Goal: Task Accomplishment & Management: Complete application form

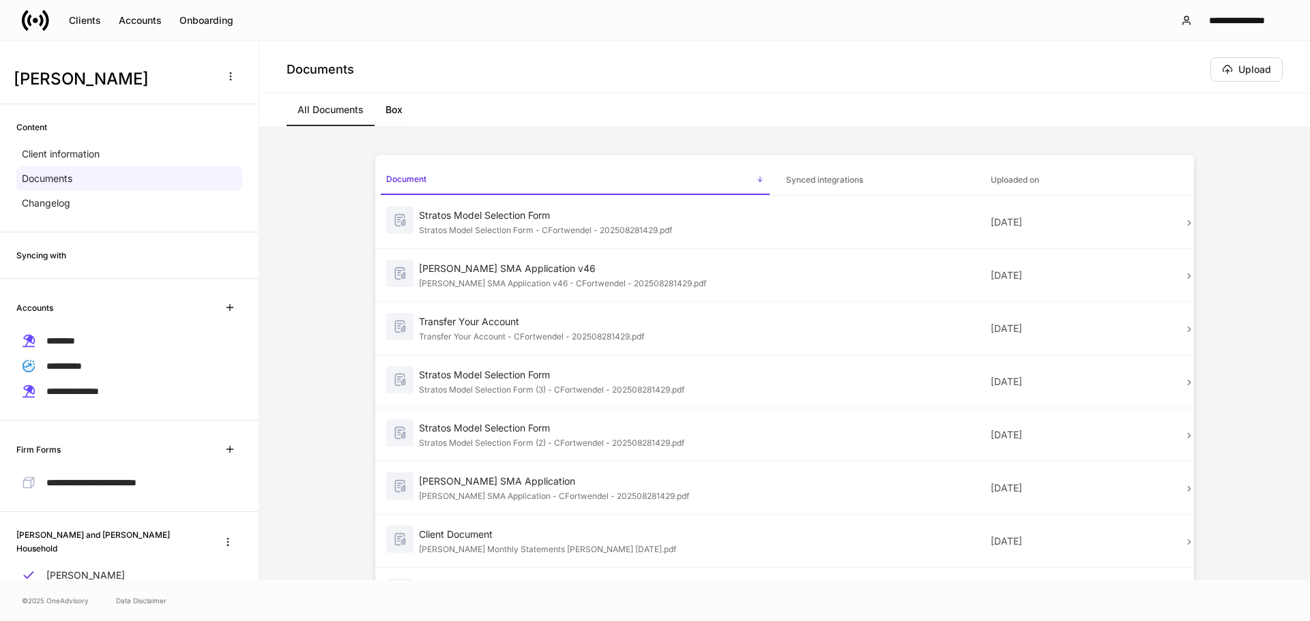
scroll to position [63, 0]
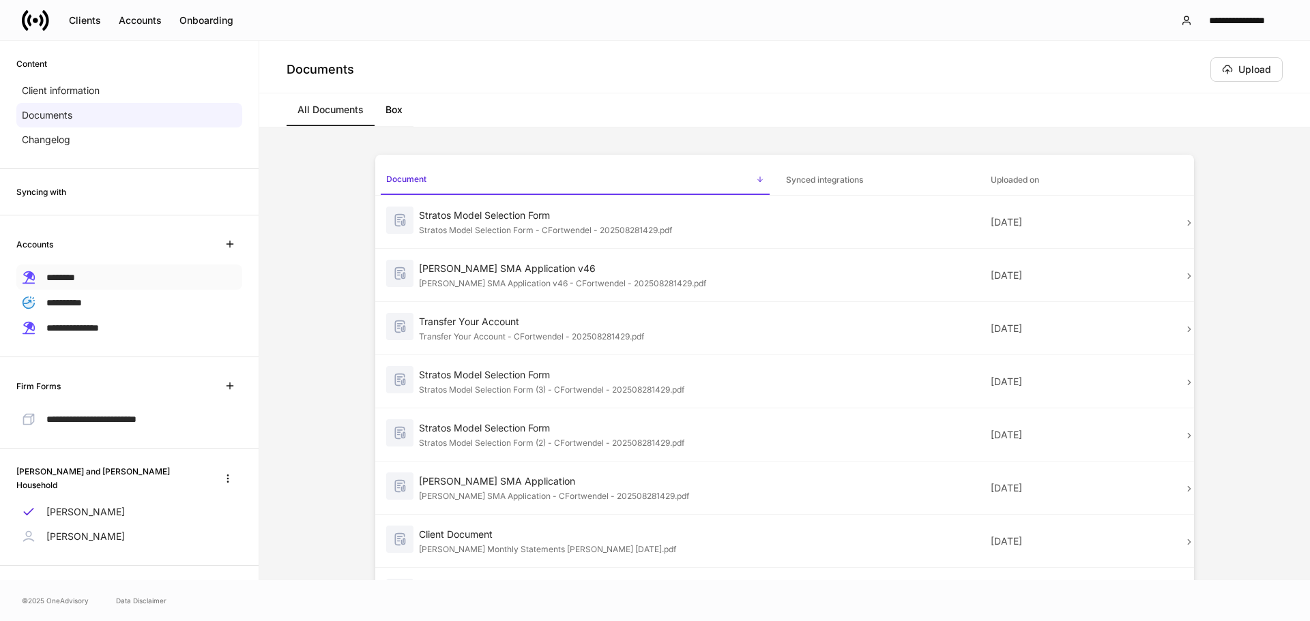
drag, startPoint x: 72, startPoint y: 274, endPoint x: 72, endPoint y: 282, distance: 8.9
click at [72, 274] on span "********" at bounding box center [60, 278] width 29 height 10
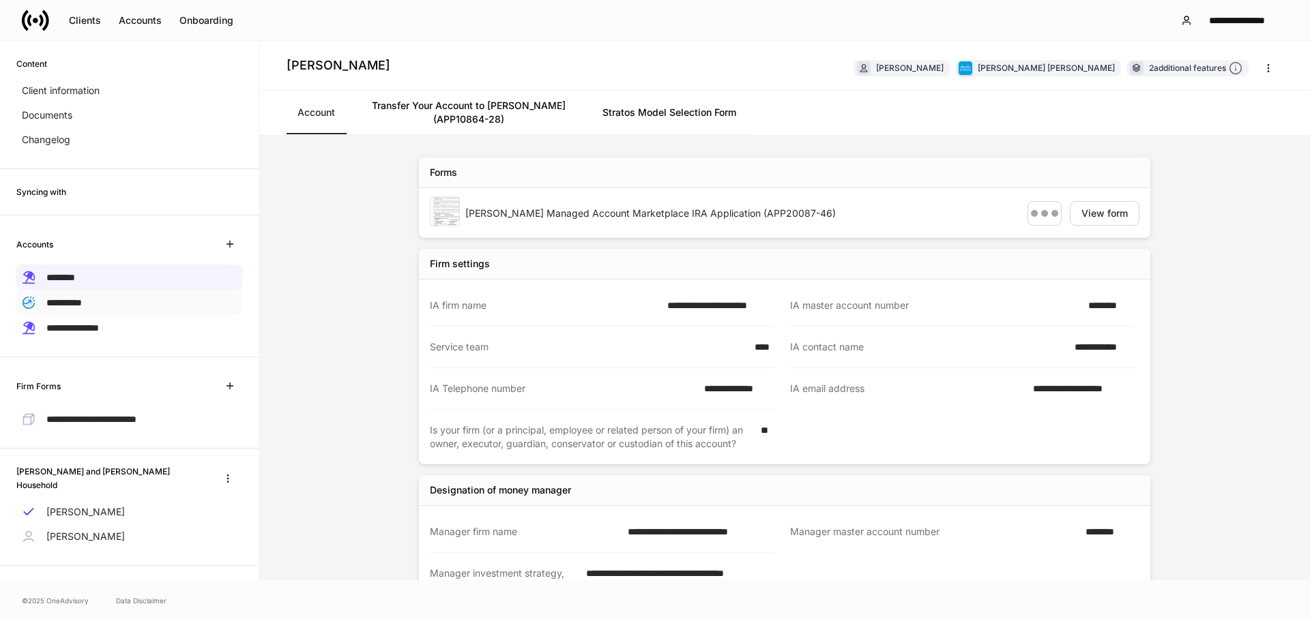
click at [75, 300] on span "**********" at bounding box center [63, 303] width 35 height 10
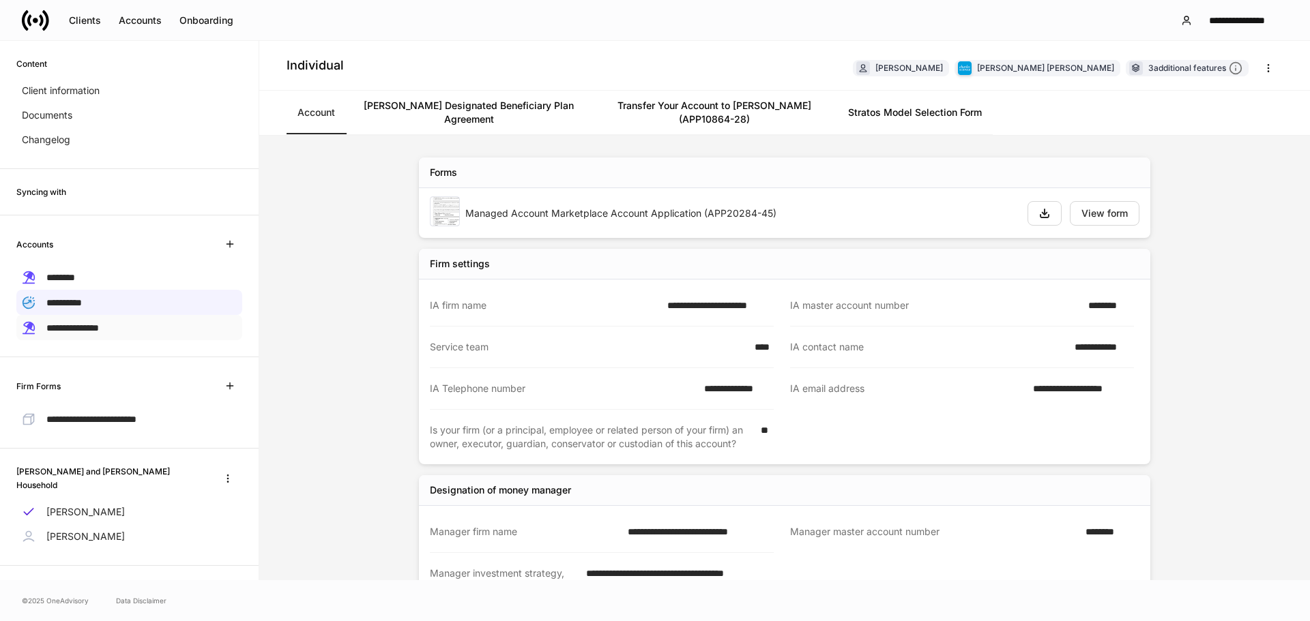
click at [99, 324] on span "**********" at bounding box center [72, 328] width 53 height 10
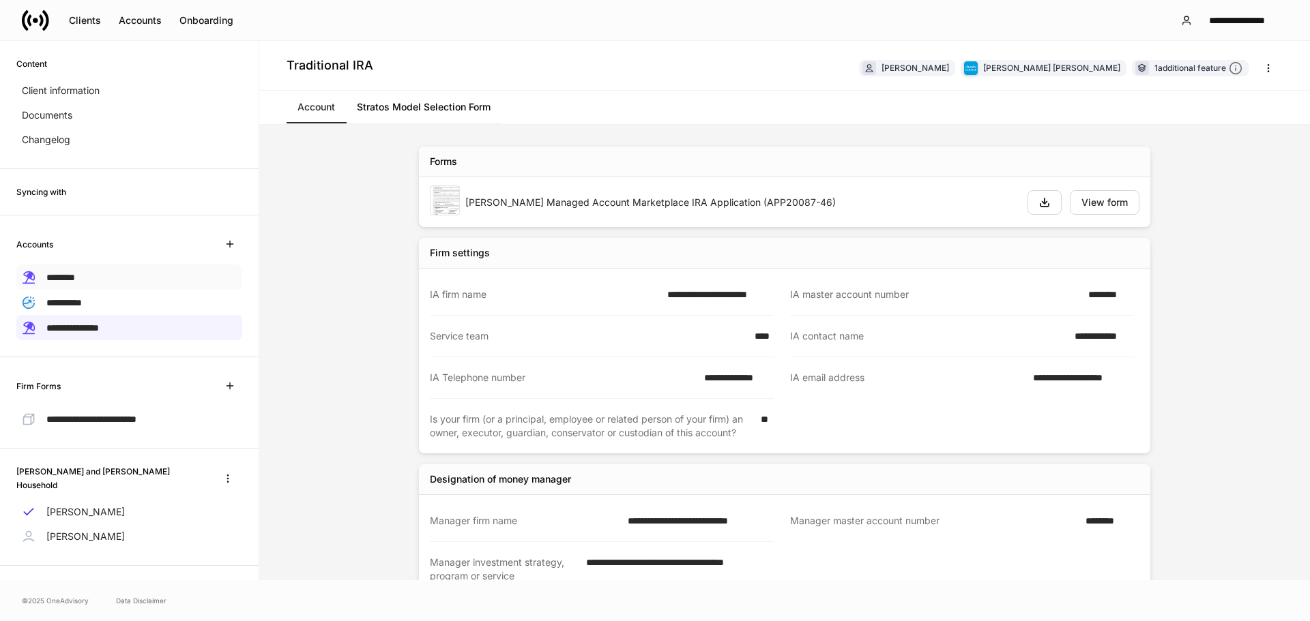
click at [67, 273] on span "********" at bounding box center [60, 278] width 29 height 10
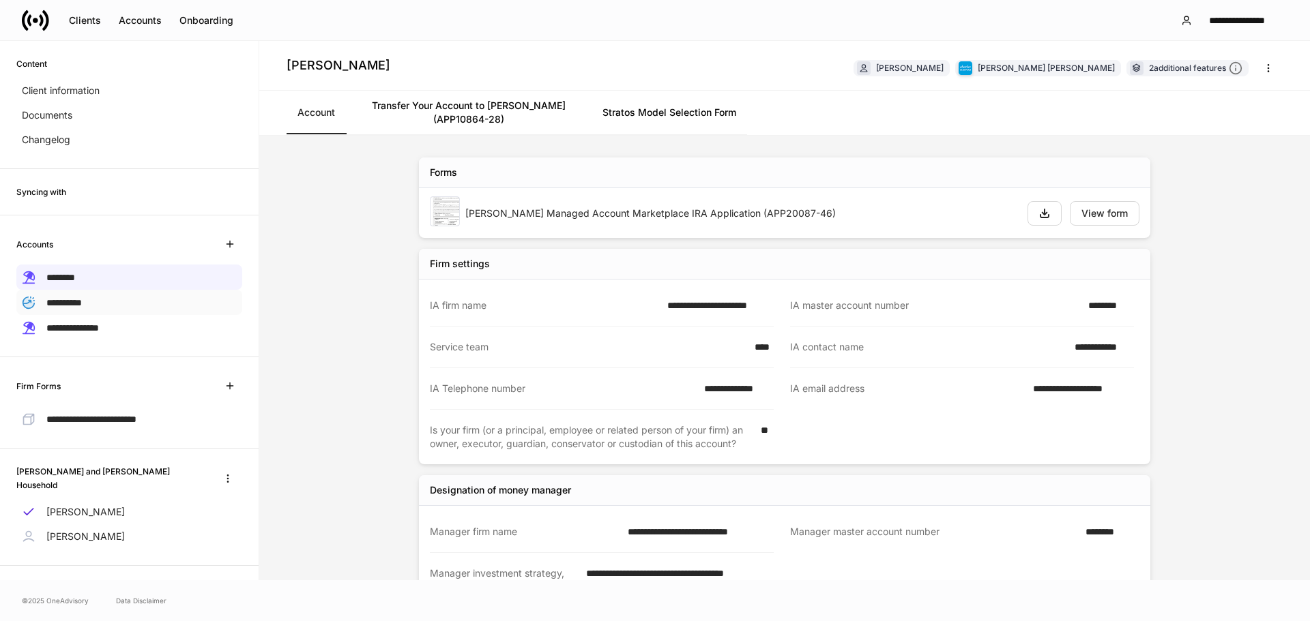
click at [72, 308] on p "**********" at bounding box center [63, 302] width 35 height 14
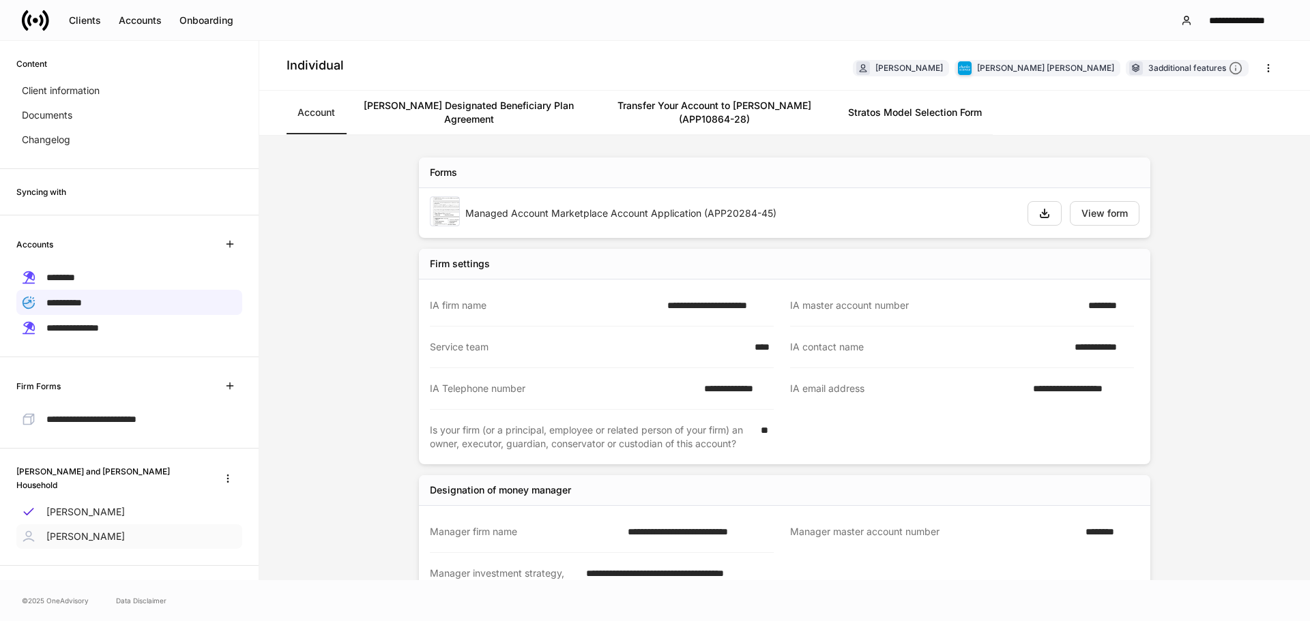
click at [83, 525] on div "[PERSON_NAME]" at bounding box center [129, 537] width 226 height 25
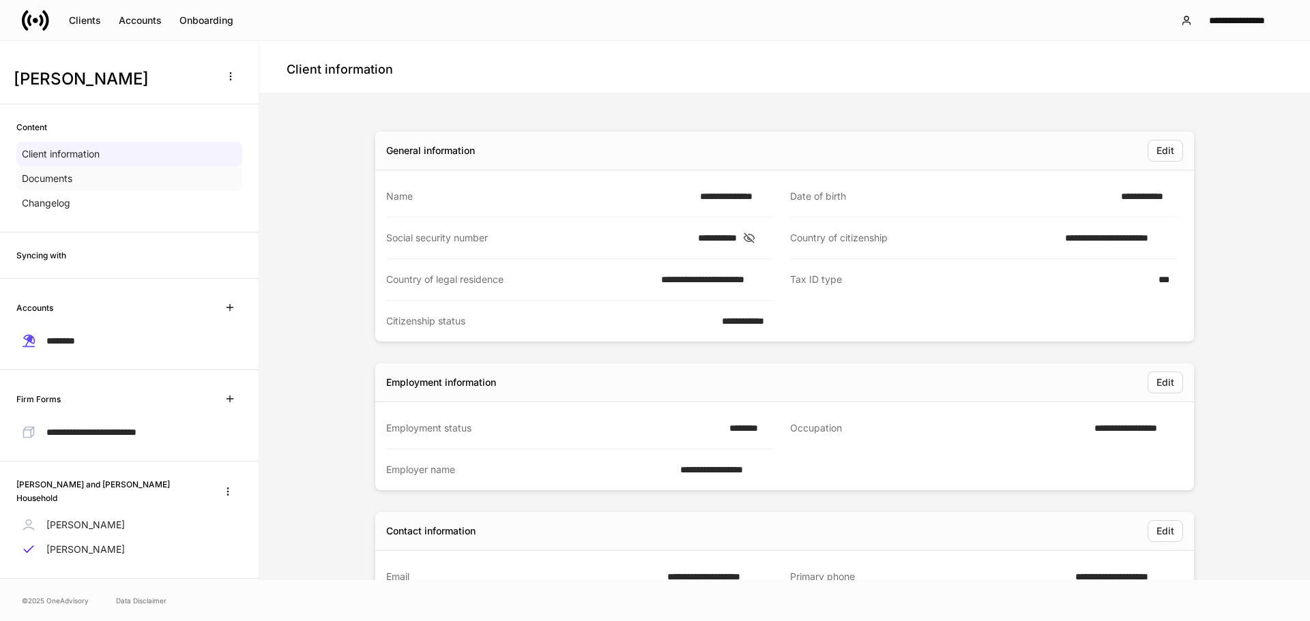
click at [87, 176] on div "Documents" at bounding box center [129, 178] width 226 height 25
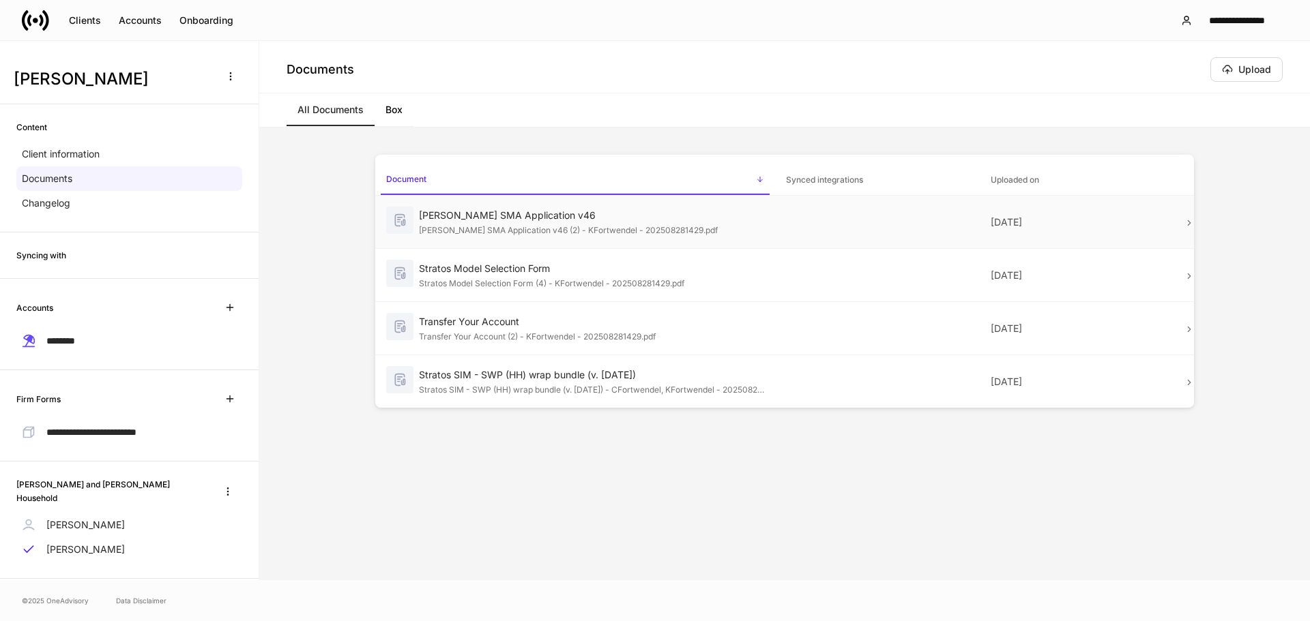
click at [667, 229] on div "[PERSON_NAME] SMA Application v46 (2) - KFortwendel - 202508281429.pdf" at bounding box center [591, 229] width 345 height 14
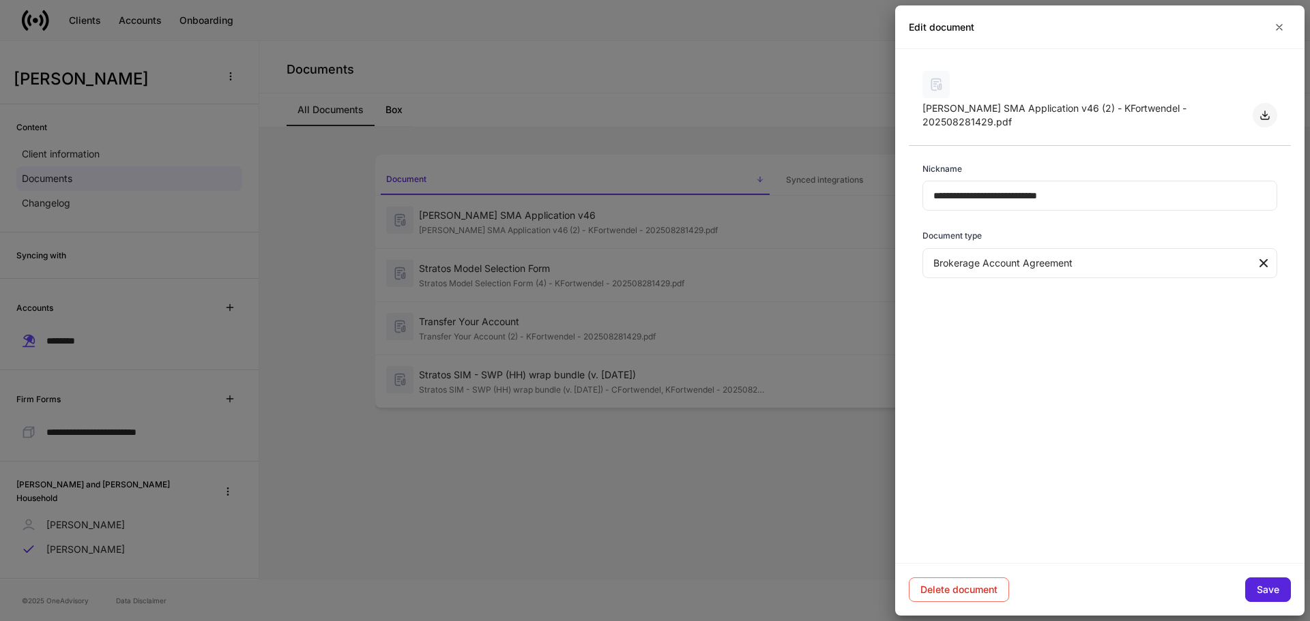
click at [1263, 111] on icon "button" at bounding box center [1264, 115] width 11 height 11
click at [529, 281] on div at bounding box center [655, 310] width 1310 height 621
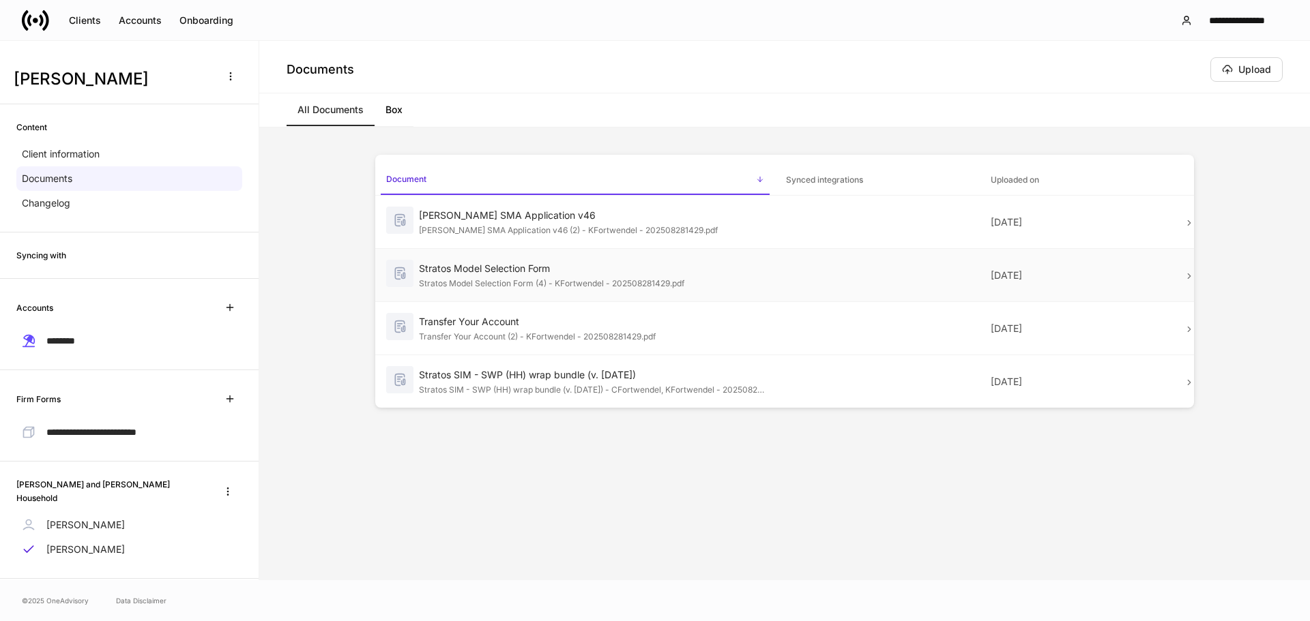
click at [531, 280] on div "Stratos Model Selection Form (4) - KFortwendel - 202508281429.pdf" at bounding box center [591, 283] width 345 height 14
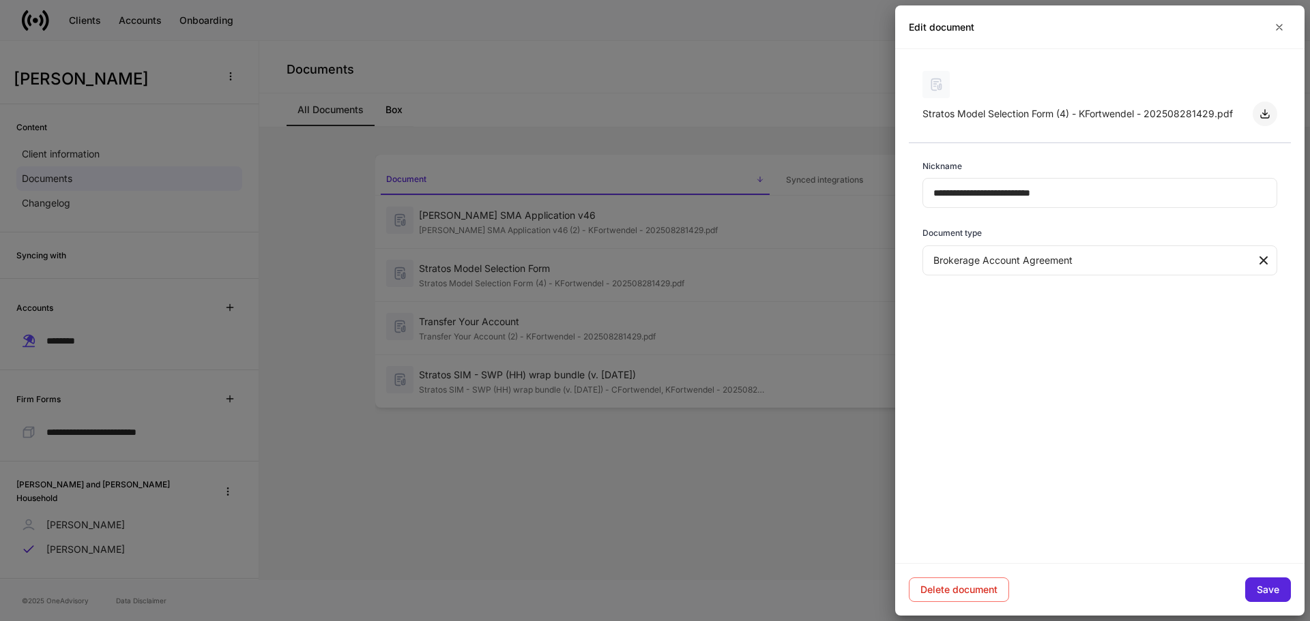
click at [1269, 111] on icon "button" at bounding box center [1264, 113] width 11 height 11
click at [575, 323] on div at bounding box center [655, 310] width 1310 height 621
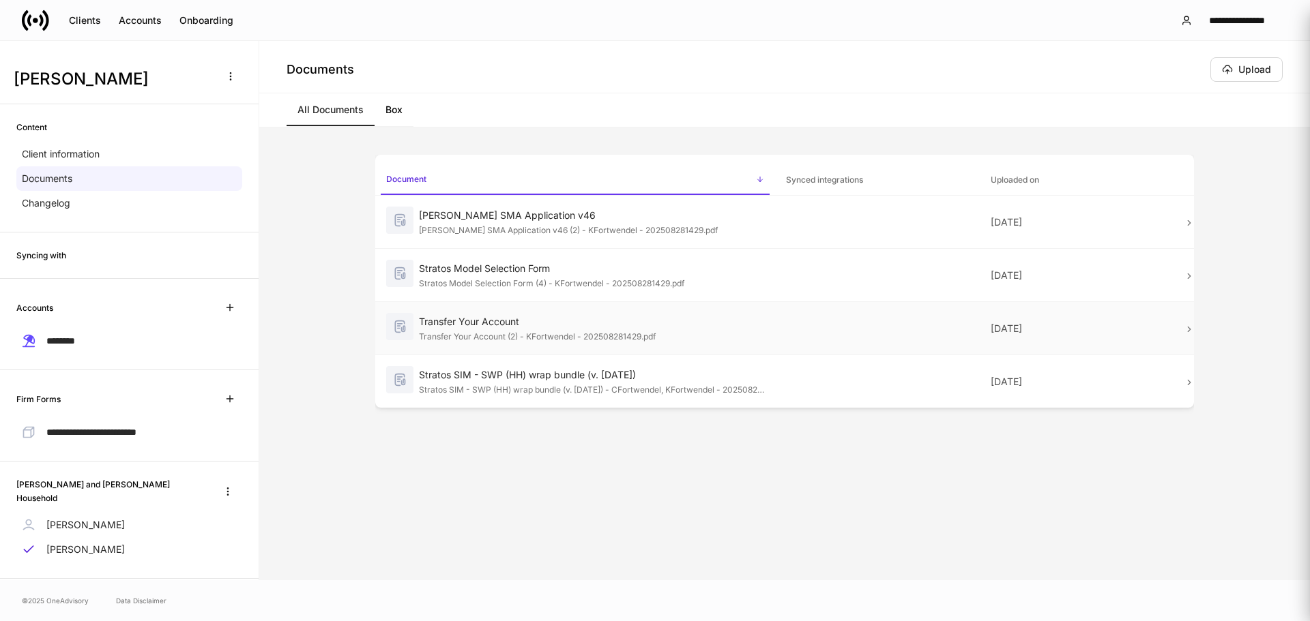
click at [579, 325] on div "Transfer Your Account" at bounding box center [591, 322] width 345 height 14
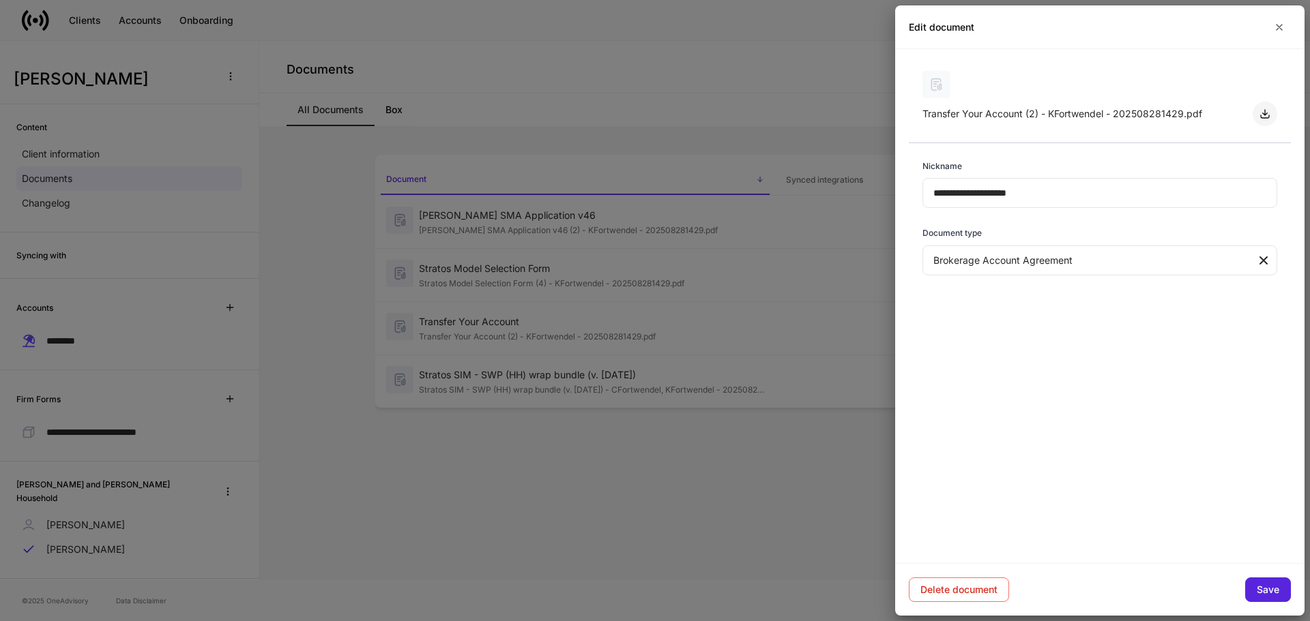
click at [1264, 110] on icon "button" at bounding box center [1264, 113] width 11 height 11
click at [1276, 25] on icon "button" at bounding box center [1279, 27] width 11 height 11
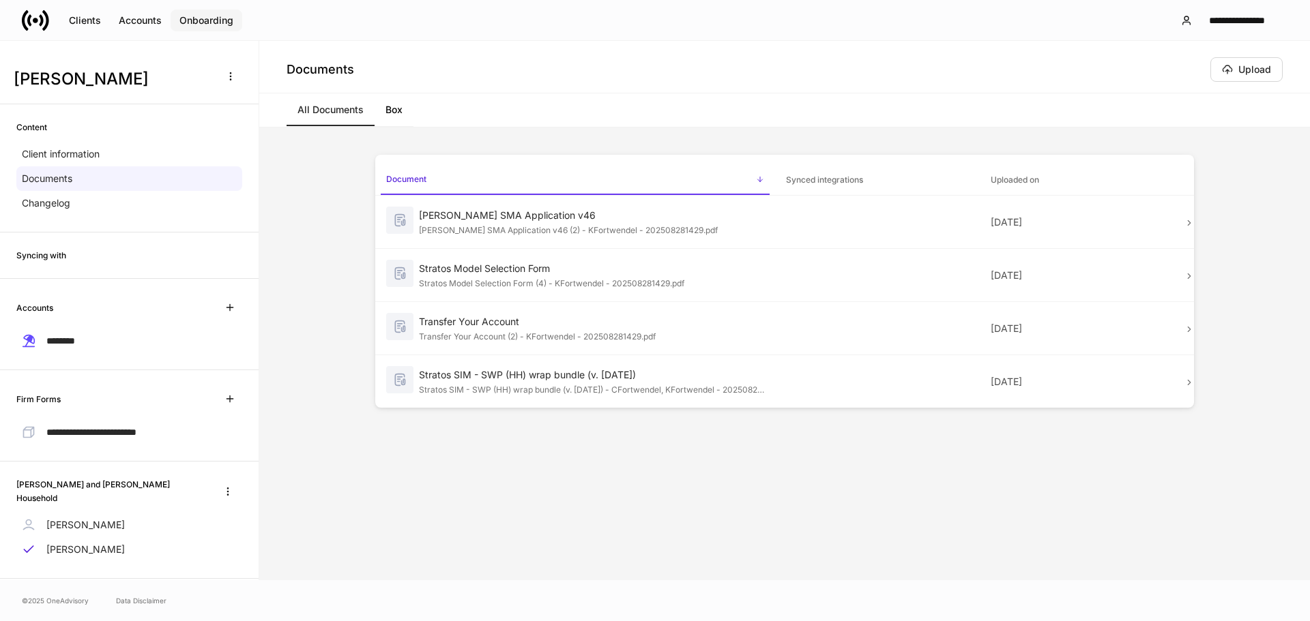
click at [187, 16] on div "Onboarding" at bounding box center [206, 21] width 54 height 10
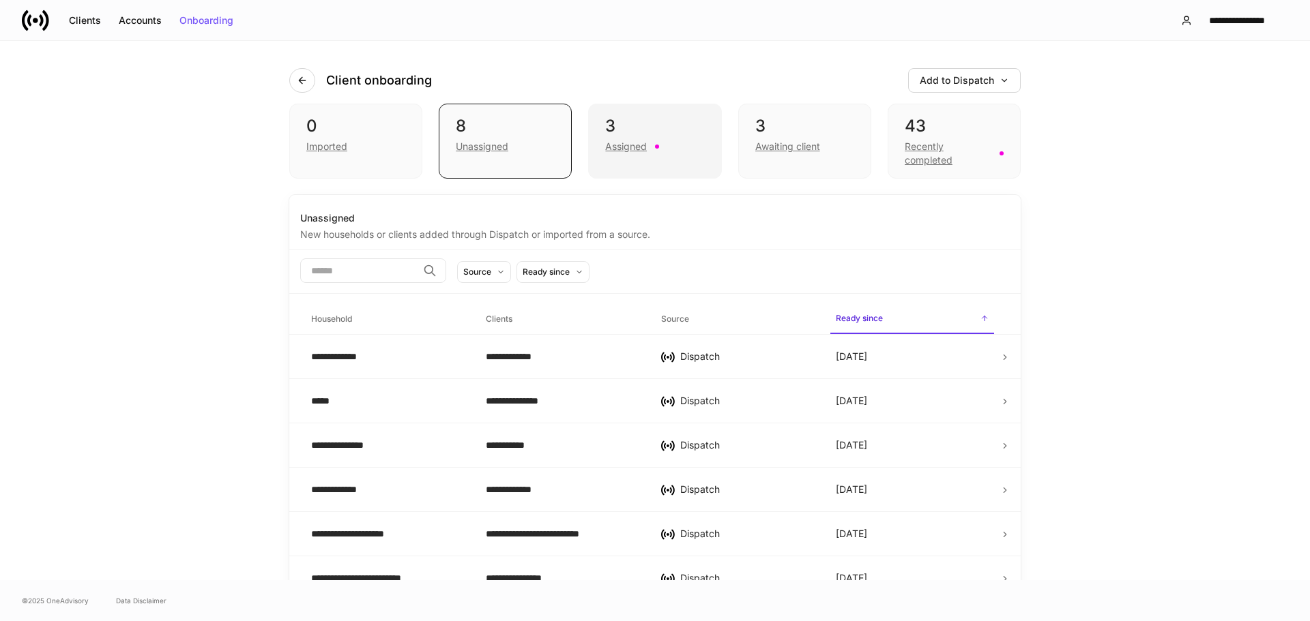
click at [628, 138] on div "Assigned" at bounding box center [654, 145] width 99 height 16
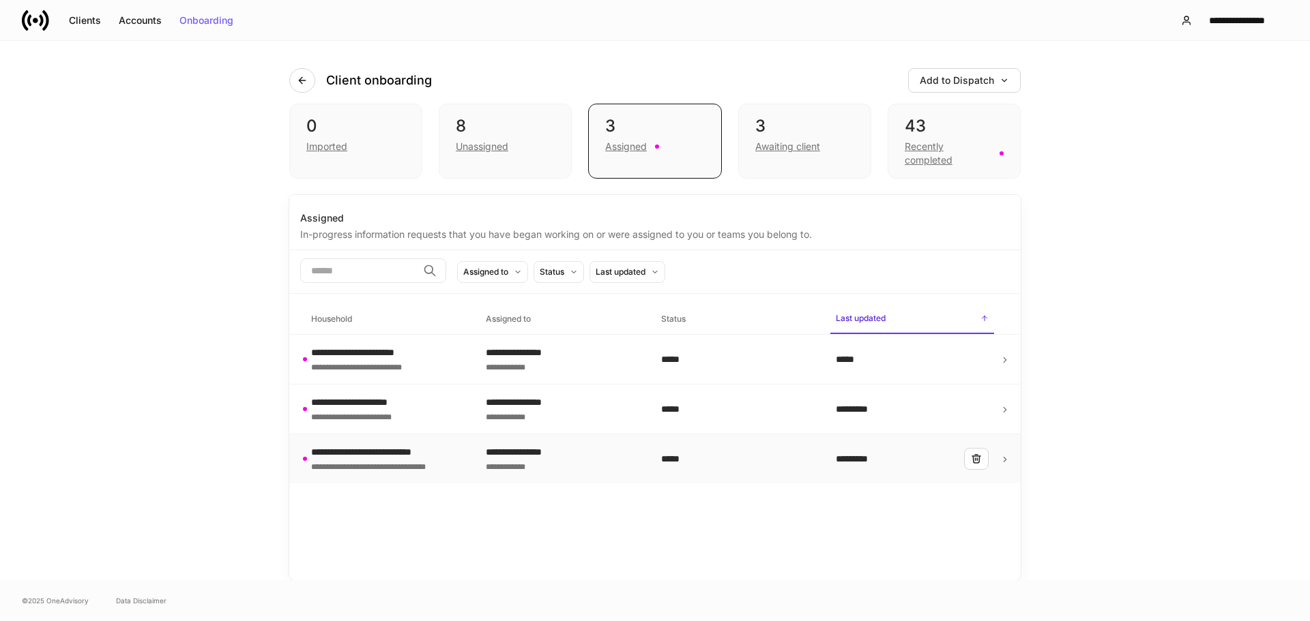
click at [419, 449] on div "**********" at bounding box center [378, 452] width 134 height 14
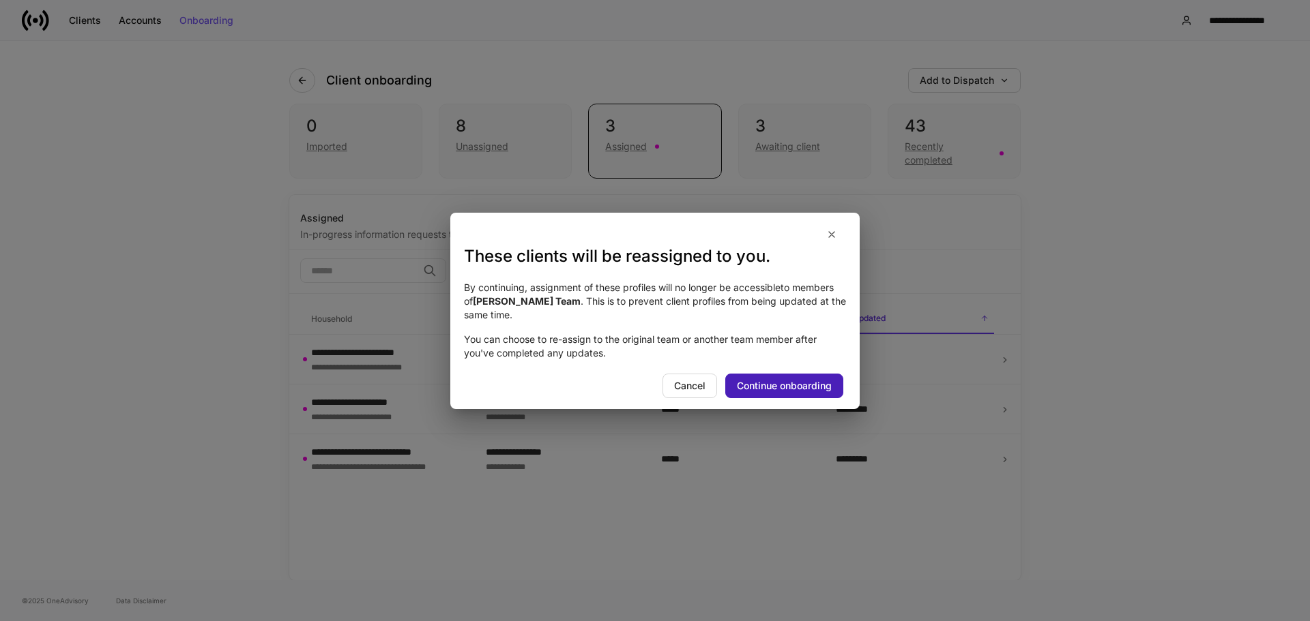
click at [815, 382] on div "Continue onboarding" at bounding box center [784, 386] width 95 height 10
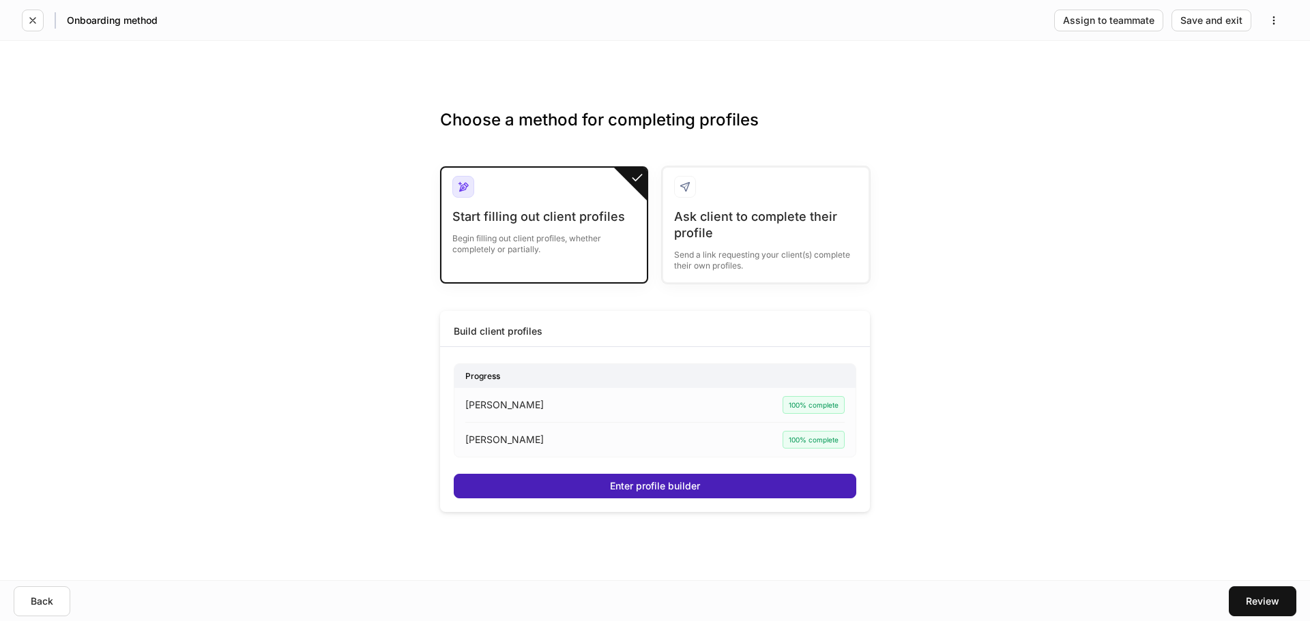
click at [711, 480] on button "Enter profile builder" at bounding box center [655, 486] width 402 height 25
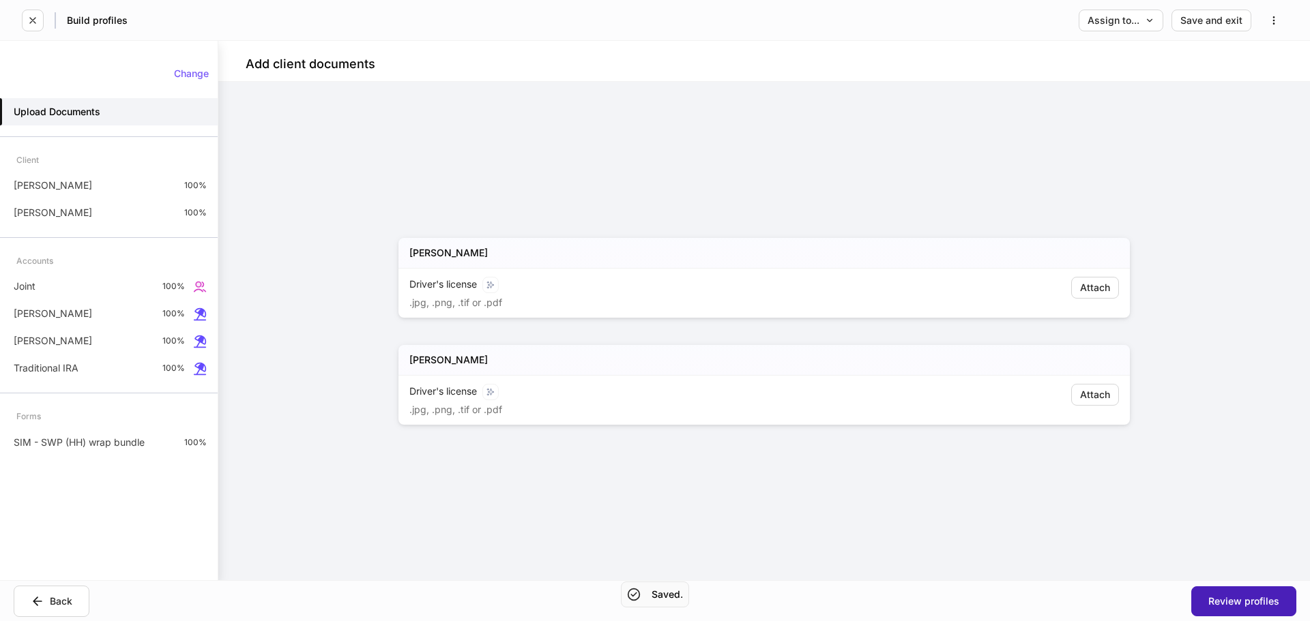
click at [1249, 604] on div "Review profiles" at bounding box center [1243, 602] width 71 height 10
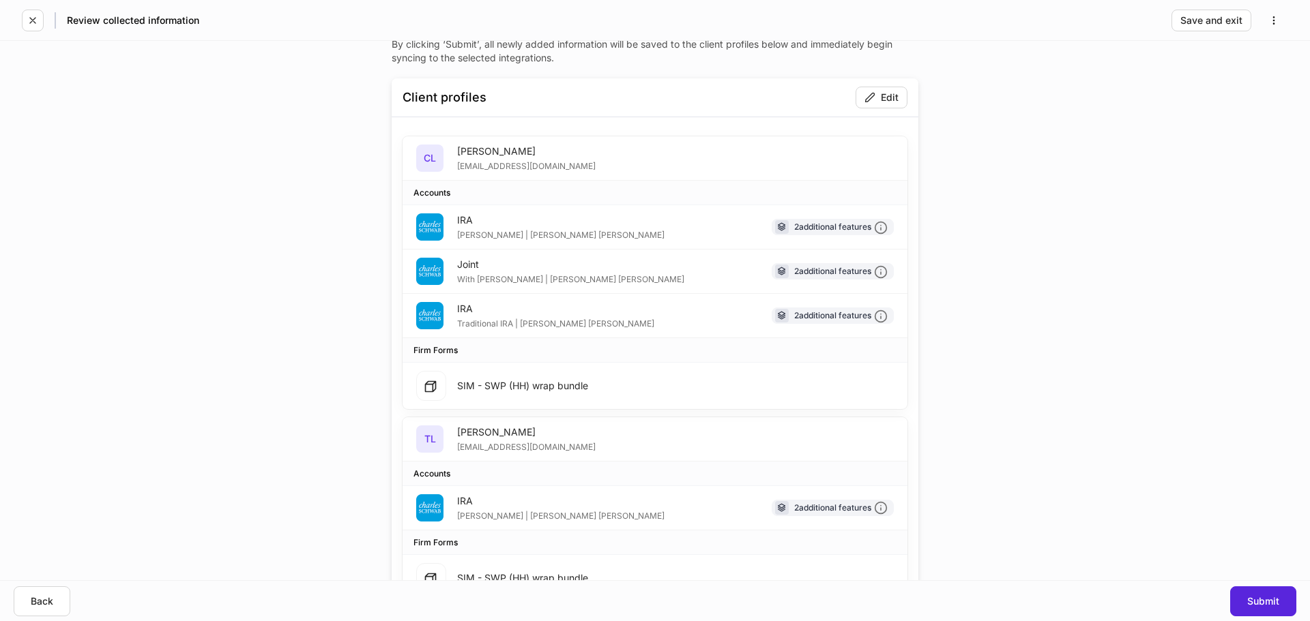
scroll to position [60, 0]
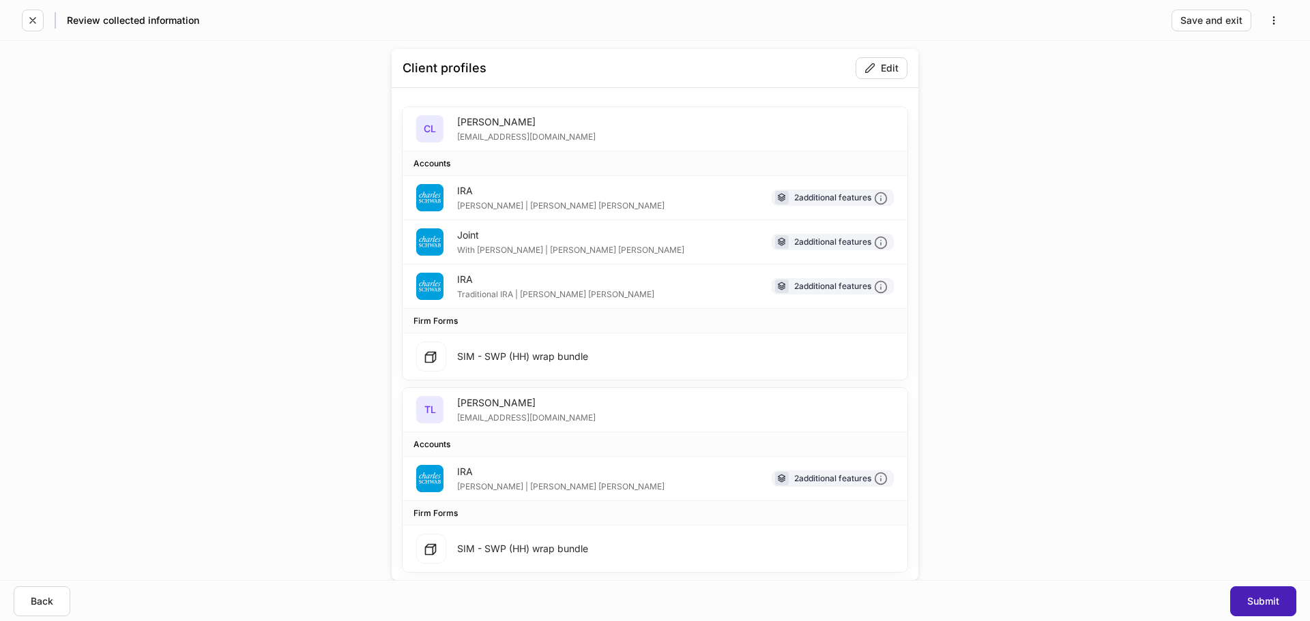
drag, startPoint x: 1263, startPoint y: 598, endPoint x: 1181, endPoint y: 544, distance: 97.6
click at [1263, 598] on div "Submit" at bounding box center [1263, 602] width 32 height 10
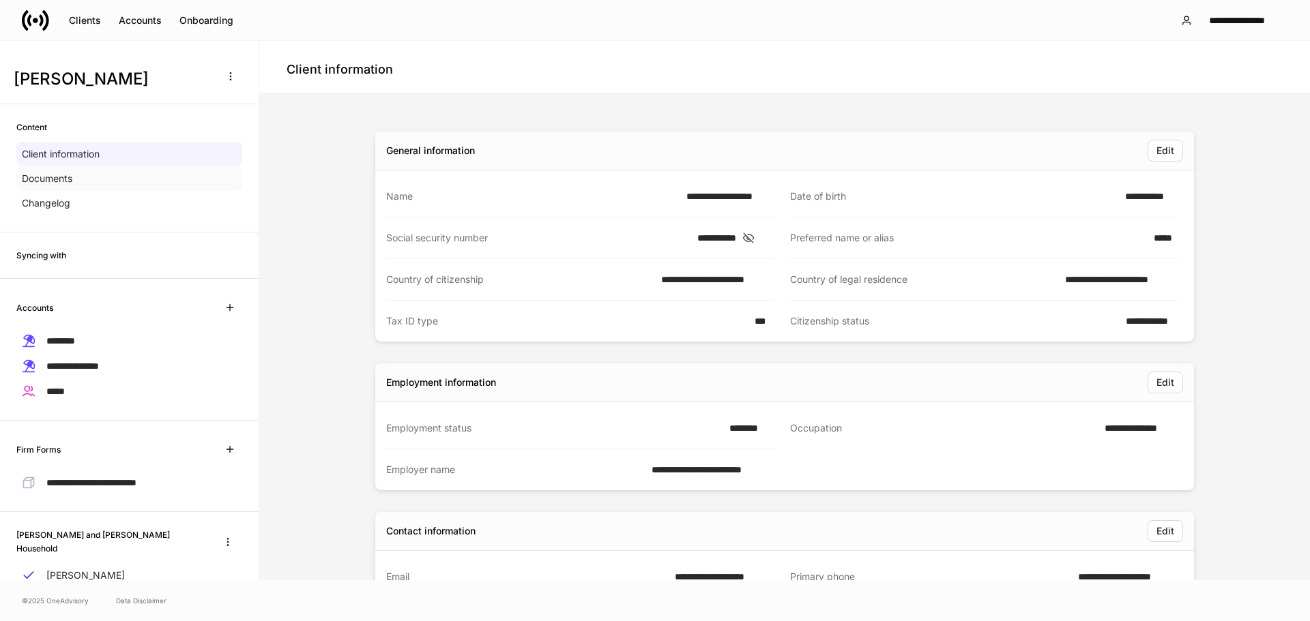
click at [70, 175] on p "Documents" at bounding box center [47, 179] width 50 height 14
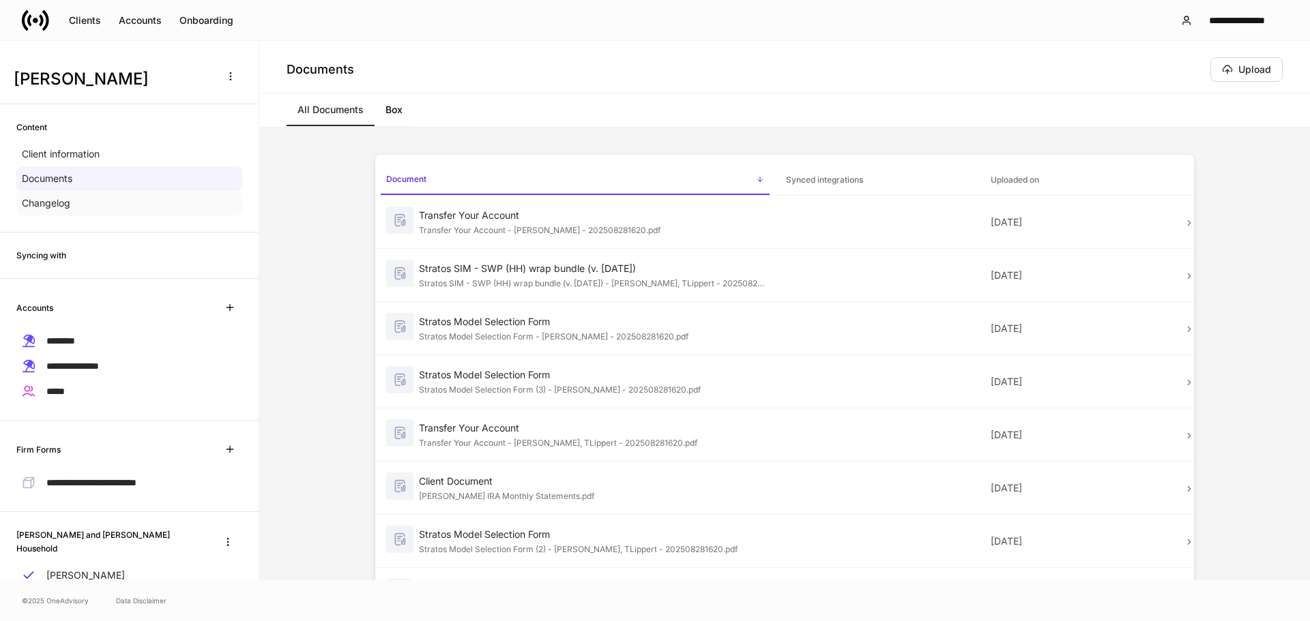
click at [62, 205] on p "Changelog" at bounding box center [46, 203] width 48 height 14
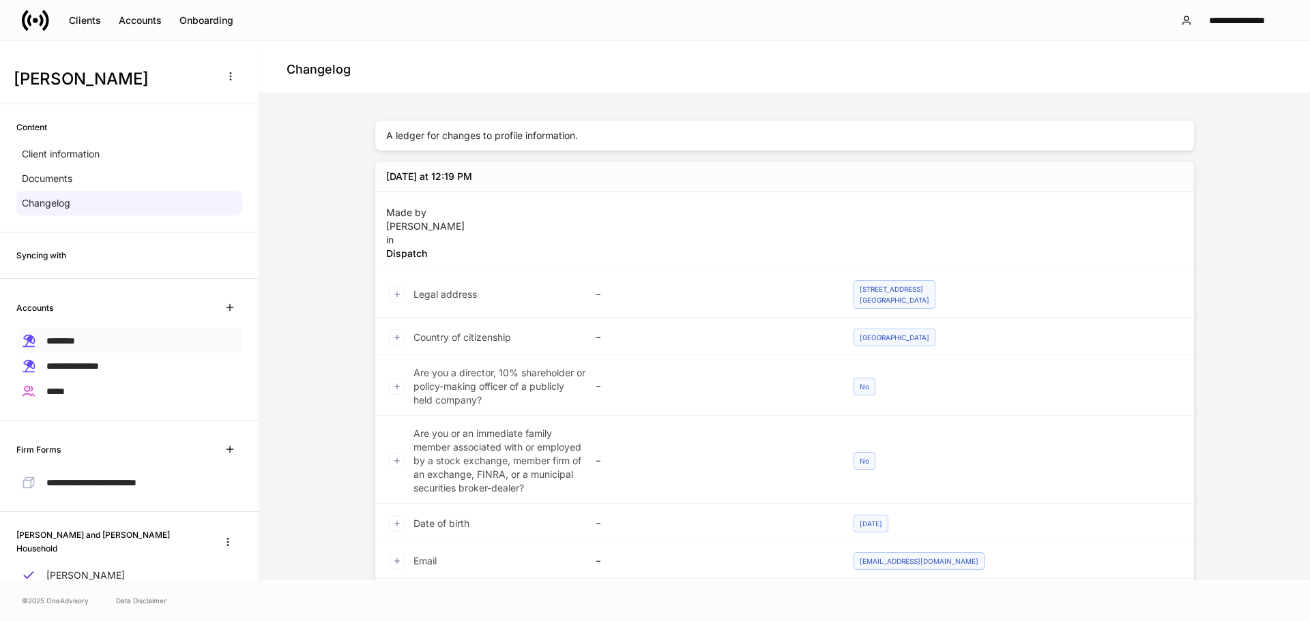
click at [74, 340] on span "********" at bounding box center [60, 341] width 29 height 10
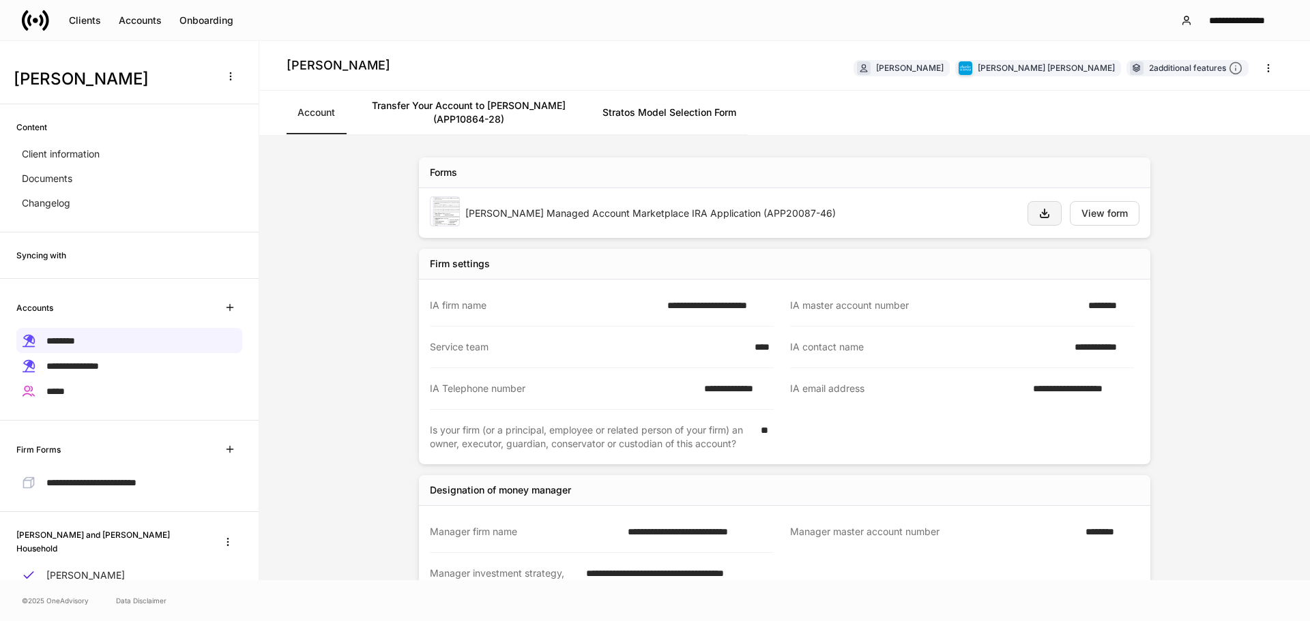
click at [1039, 213] on icon "button" at bounding box center [1044, 213] width 11 height 11
click at [476, 106] on link "Transfer Your Account to [PERSON_NAME] (APP10864-28)" at bounding box center [469, 113] width 246 height 44
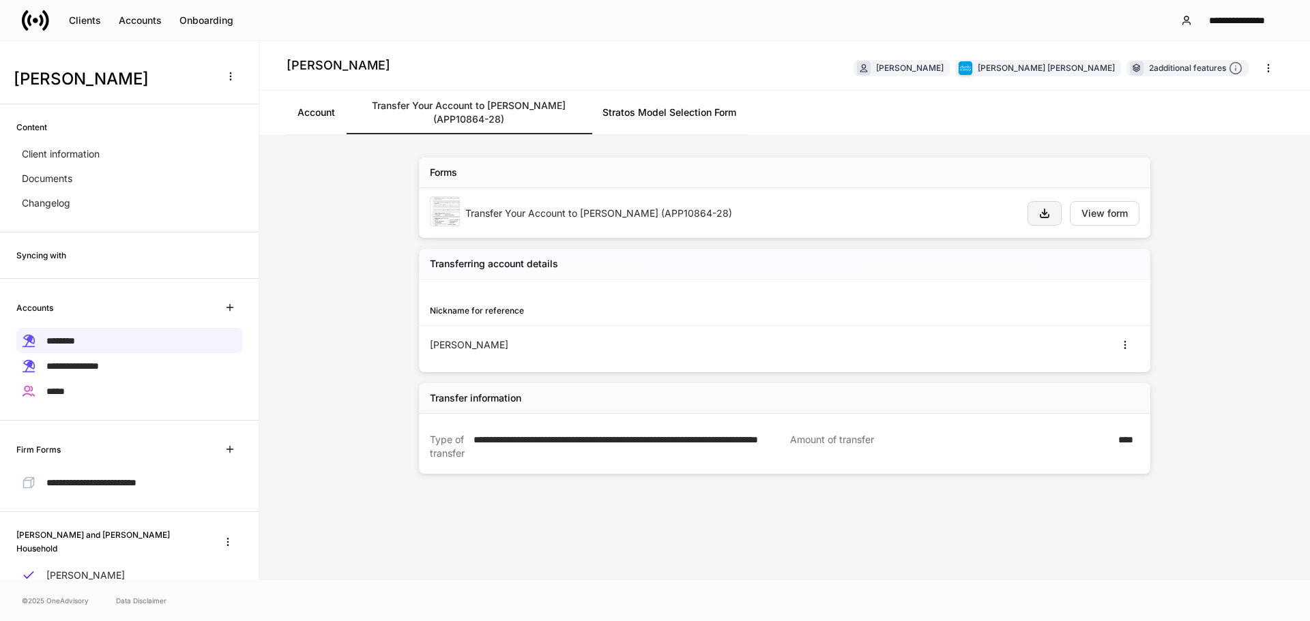
click at [1049, 216] on icon "button" at bounding box center [1044, 213] width 11 height 11
click at [645, 104] on link "Stratos Model Selection Form" at bounding box center [669, 113] width 156 height 44
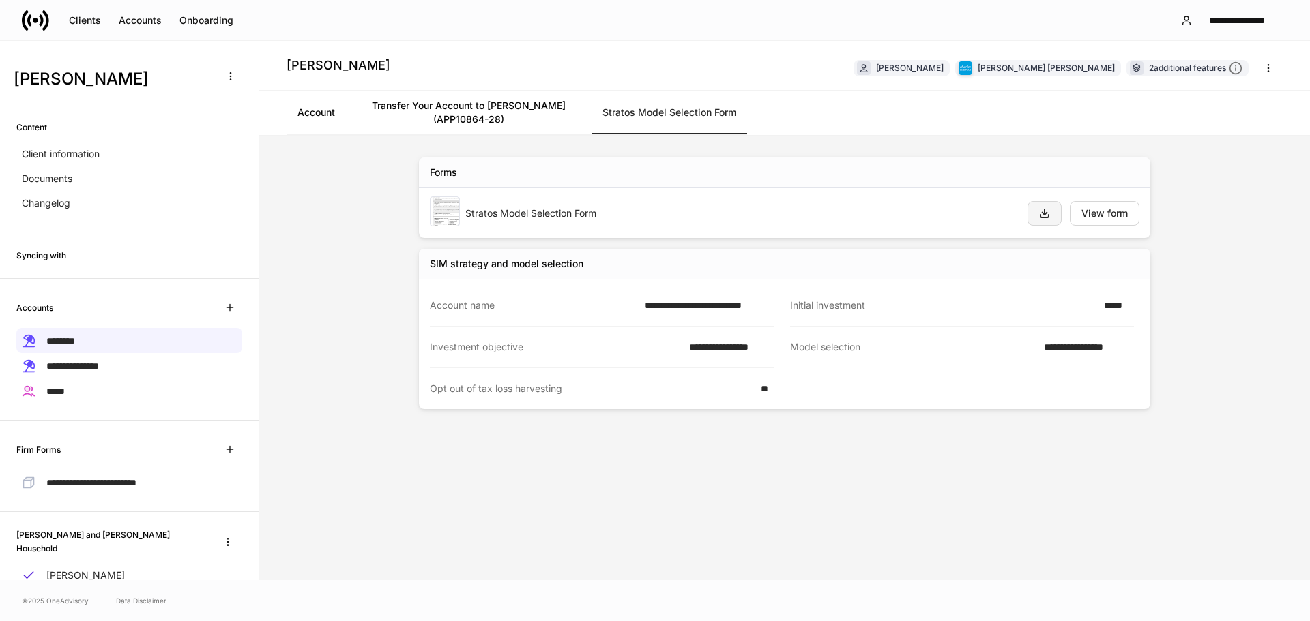
click at [1048, 218] on icon "button" at bounding box center [1044, 213] width 11 height 11
click at [93, 362] on span "**********" at bounding box center [72, 367] width 53 height 10
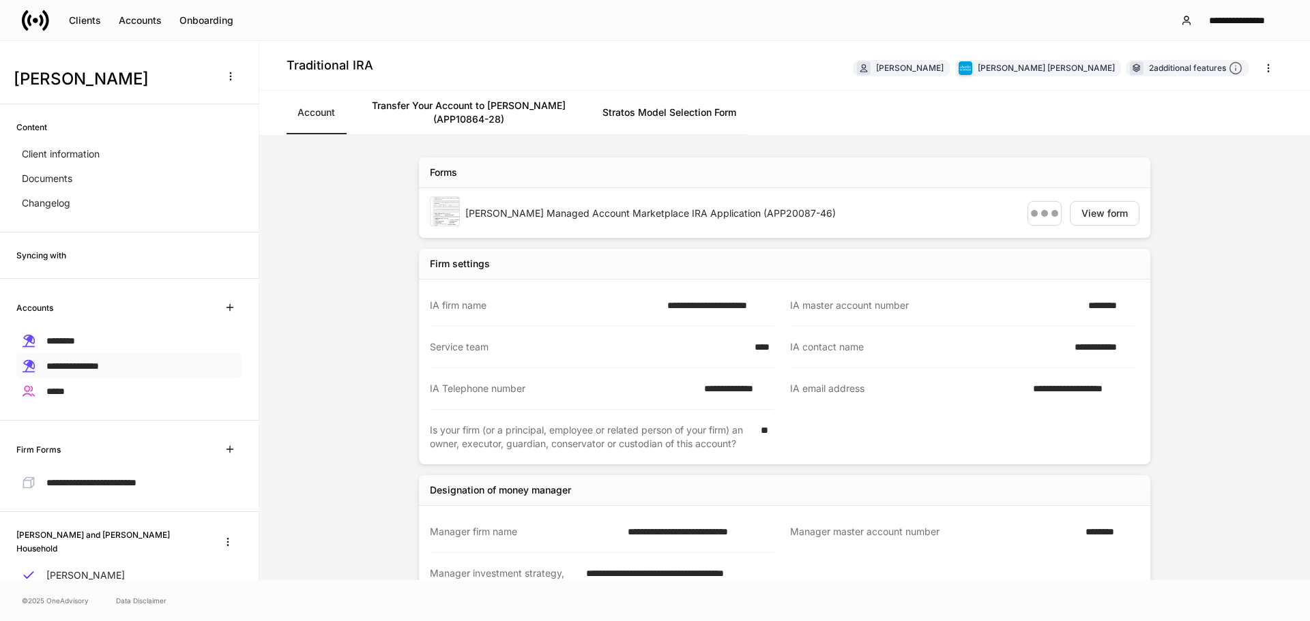
click at [95, 364] on span "**********" at bounding box center [72, 367] width 53 height 10
click at [1048, 209] on button "button" at bounding box center [1044, 213] width 34 height 25
click at [505, 108] on link "Transfer Your Account to [PERSON_NAME] (APP10864-28)" at bounding box center [469, 113] width 246 height 44
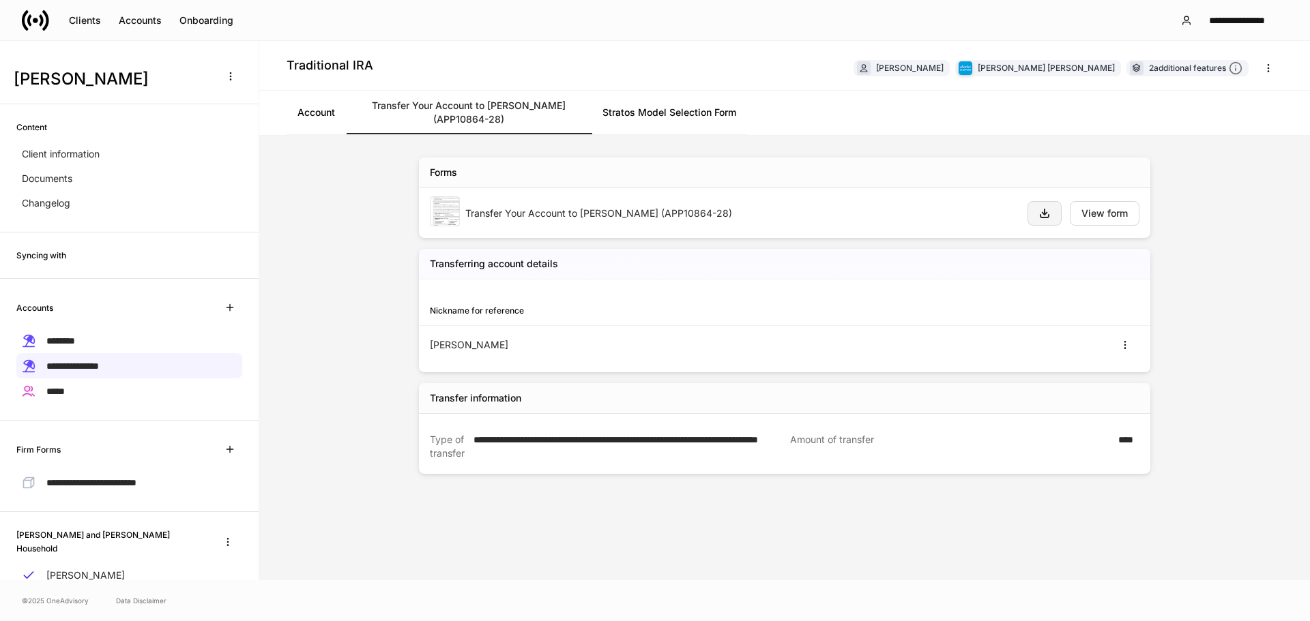
click at [1048, 212] on icon "button" at bounding box center [1044, 213] width 11 height 11
click at [660, 109] on link "Stratos Model Selection Form" at bounding box center [669, 113] width 156 height 44
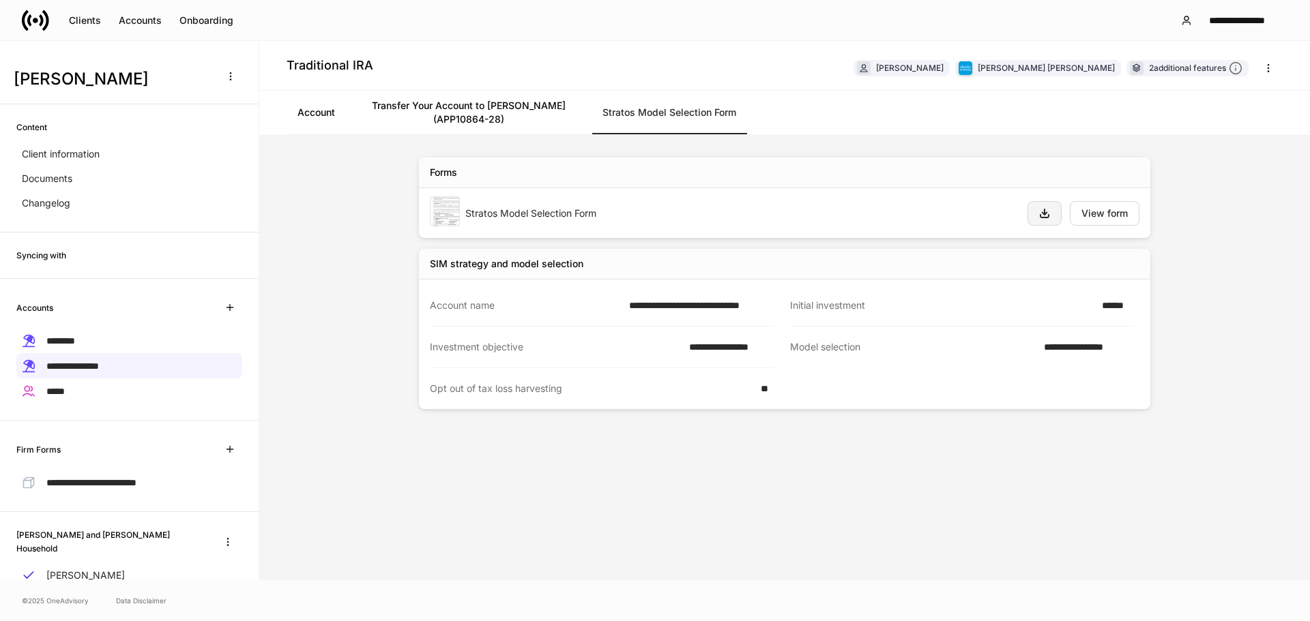
click at [1050, 214] on button "button" at bounding box center [1044, 213] width 34 height 25
drag, startPoint x: 75, startPoint y: 383, endPoint x: 80, endPoint y: 389, distance: 7.3
click at [74, 383] on div "*****" at bounding box center [129, 391] width 226 height 25
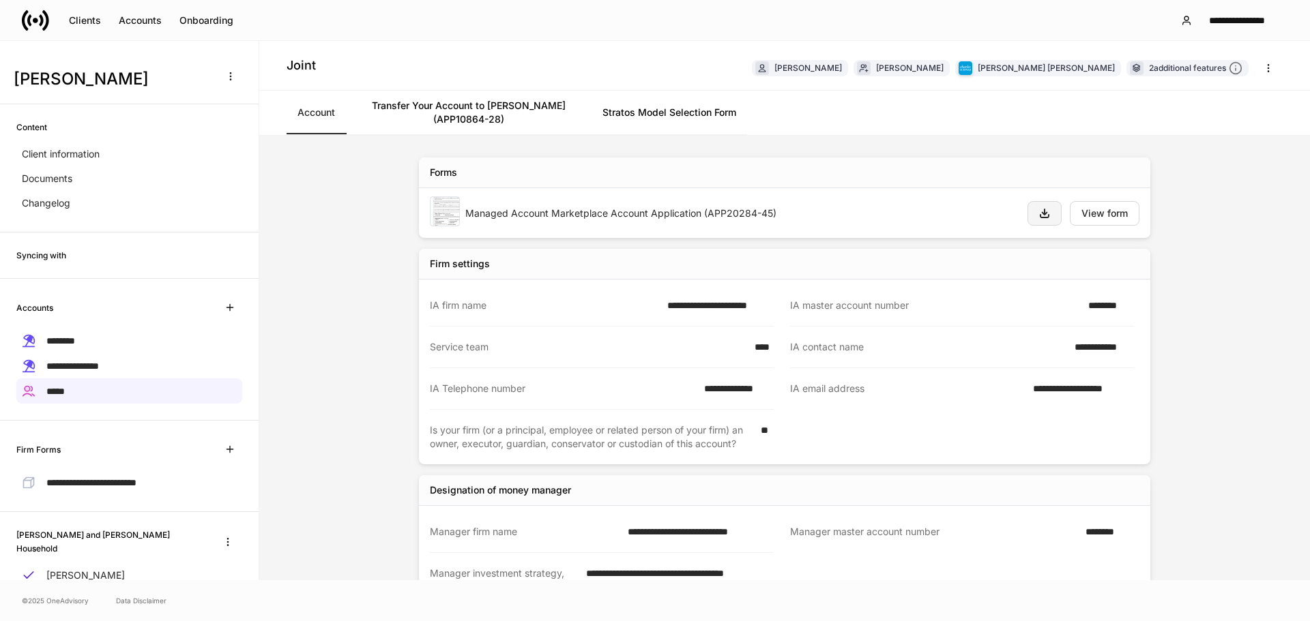
click at [1027, 214] on button "button" at bounding box center [1044, 213] width 34 height 25
click at [435, 111] on link "Transfer Your Account to [PERSON_NAME] (APP10864-28)" at bounding box center [469, 113] width 246 height 44
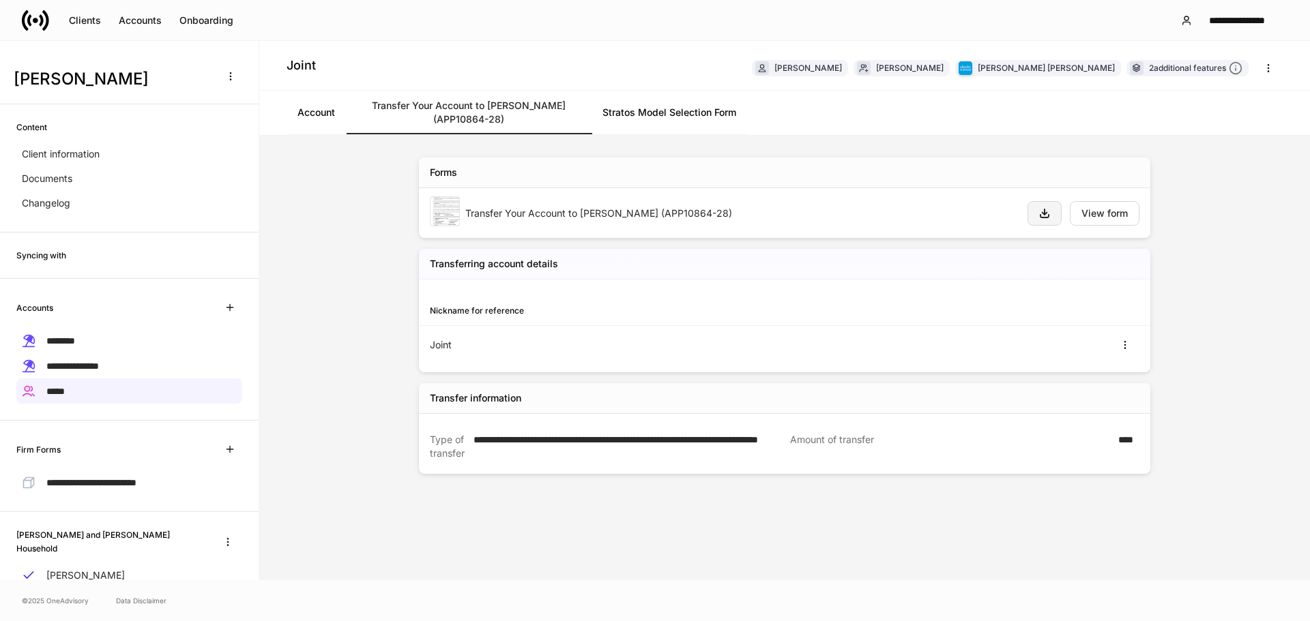
click at [1043, 215] on icon "button" at bounding box center [1044, 213] width 11 height 11
click at [645, 111] on link "Stratos Model Selection Form" at bounding box center [669, 113] width 156 height 44
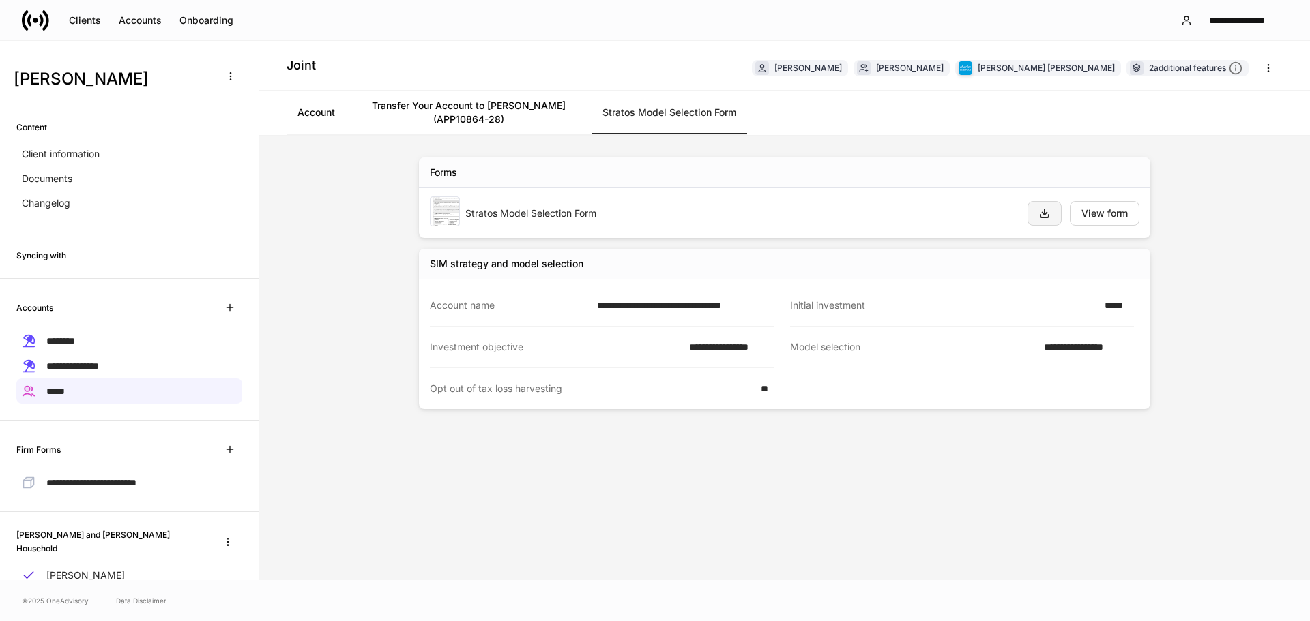
click at [1055, 221] on button "button" at bounding box center [1044, 213] width 34 height 25
click at [108, 479] on span "**********" at bounding box center [91, 483] width 90 height 10
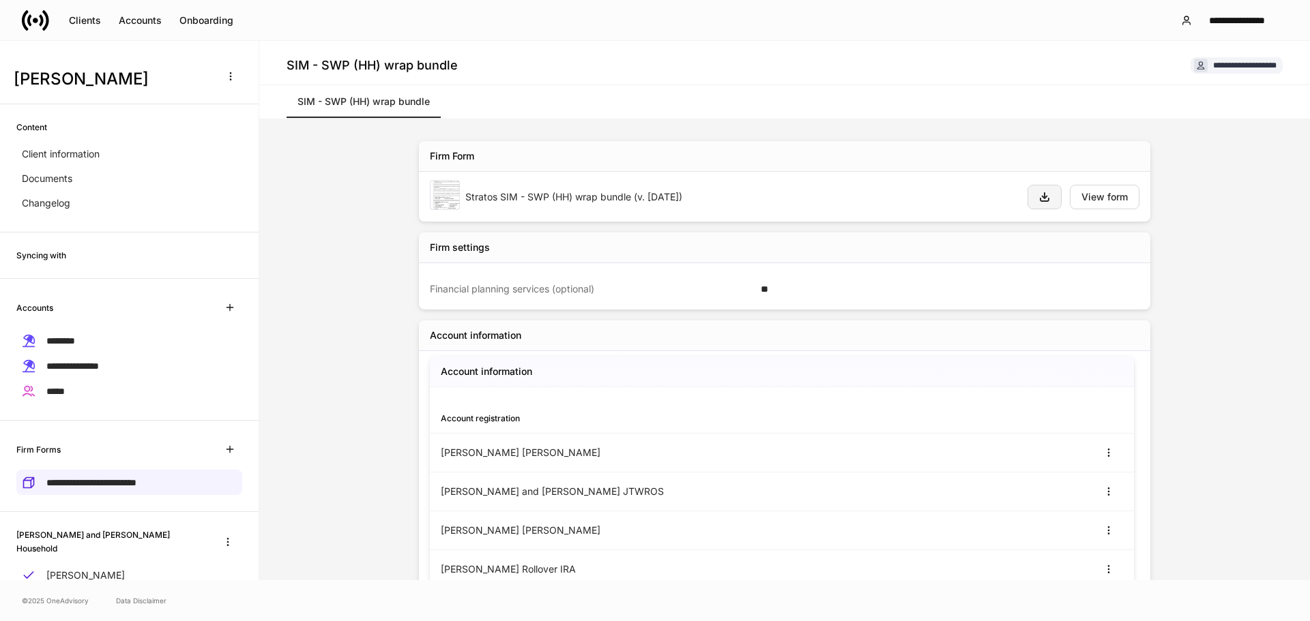
click at [1040, 197] on icon "button" at bounding box center [1044, 197] width 8 height 8
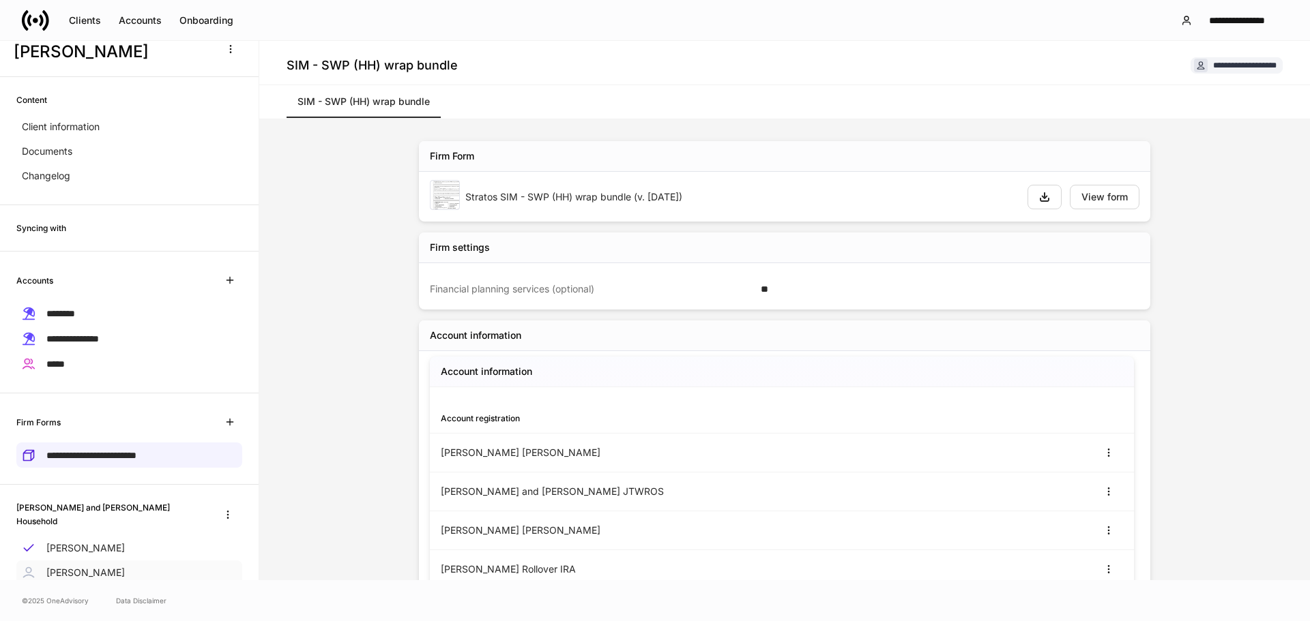
scroll to position [63, 0]
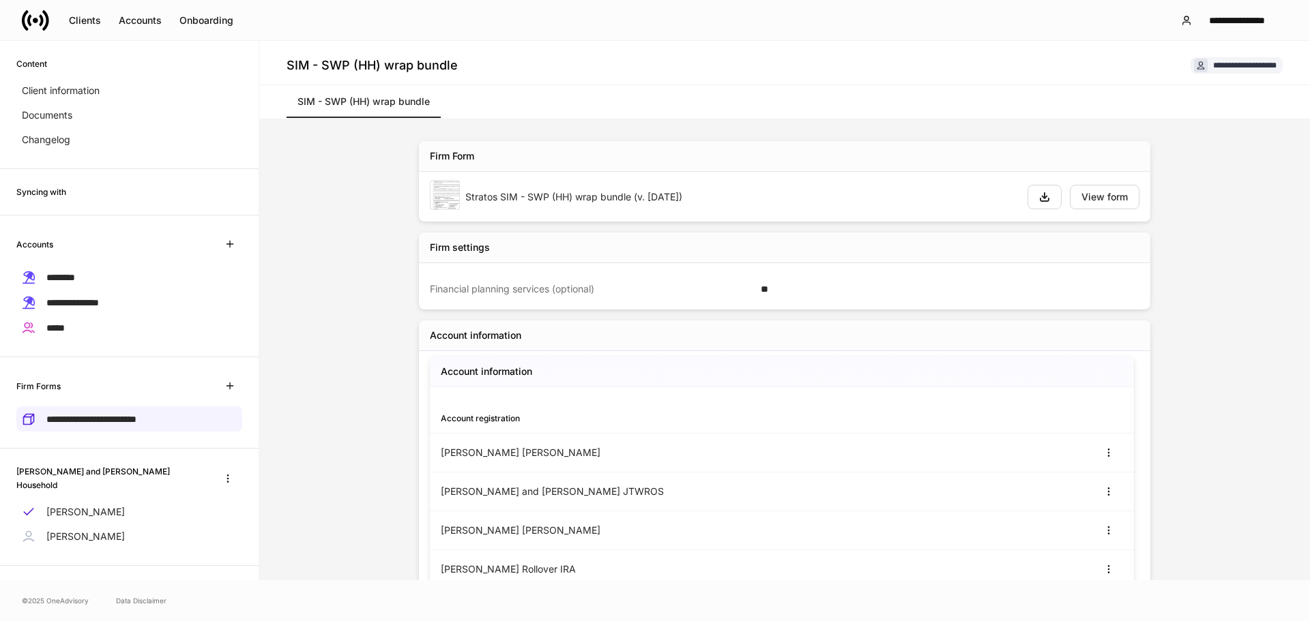
drag, startPoint x: 98, startPoint y: 523, endPoint x: 184, endPoint y: 407, distance: 144.3
click at [98, 530] on p "[PERSON_NAME]" at bounding box center [85, 537] width 78 height 14
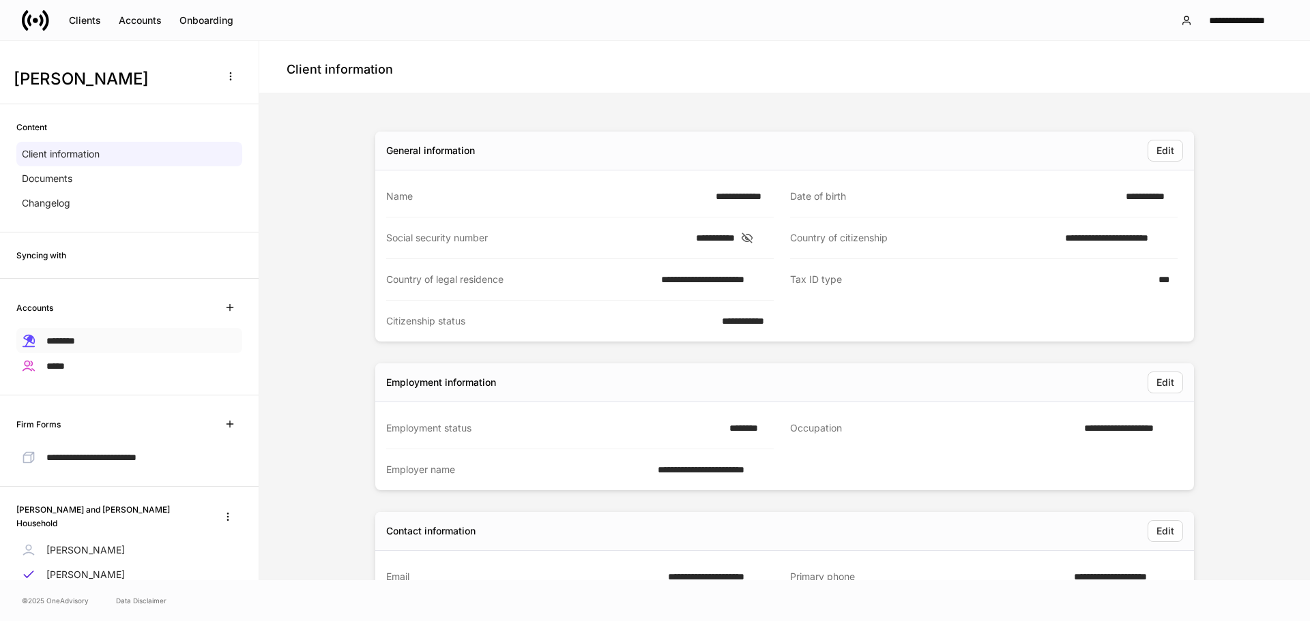
click at [75, 337] on span "********" at bounding box center [60, 341] width 29 height 10
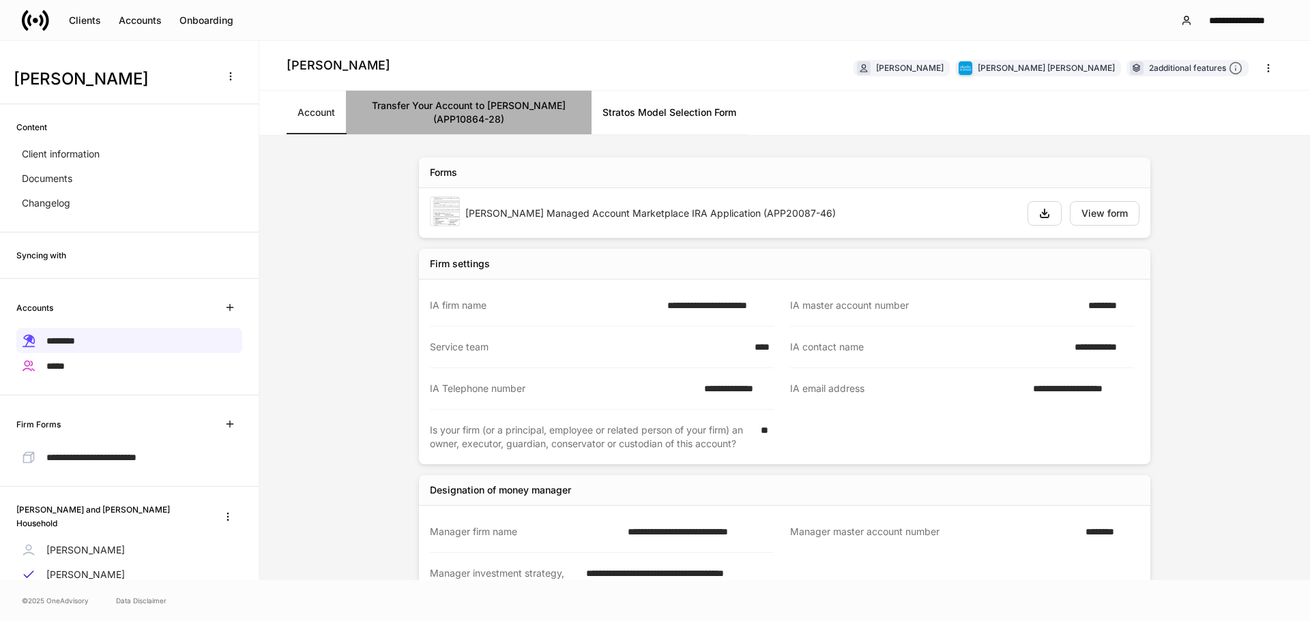
click at [497, 122] on link "Transfer Your Account to [PERSON_NAME] (APP10864-28)" at bounding box center [469, 113] width 246 height 44
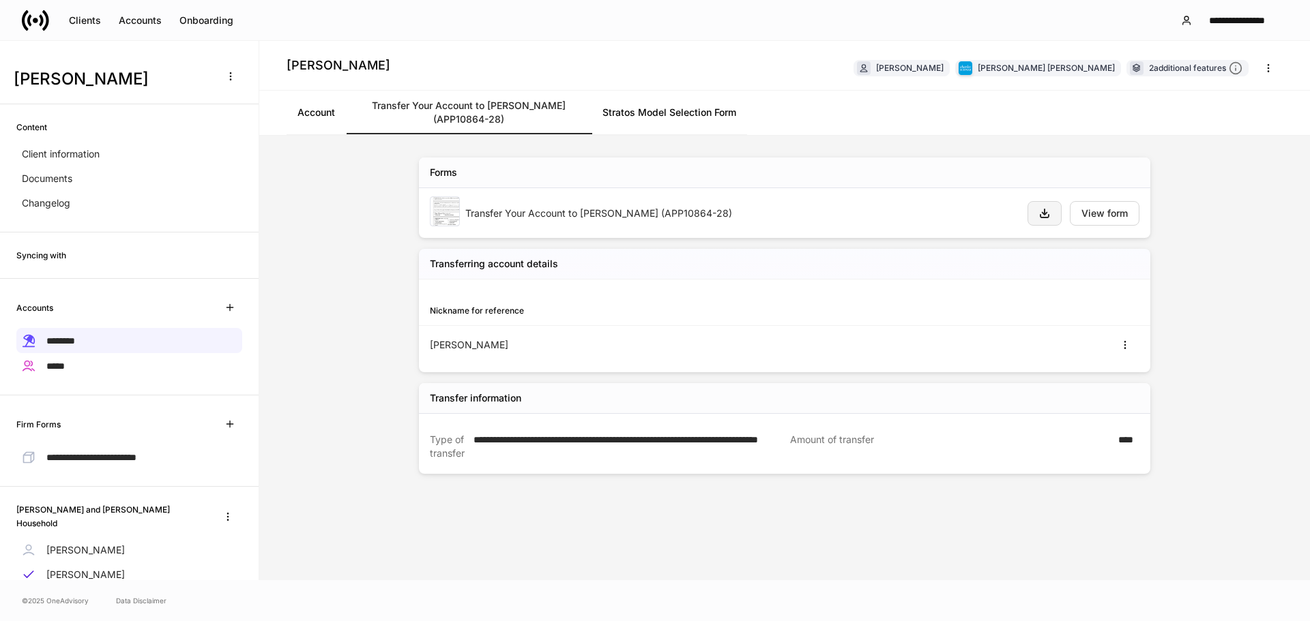
click at [1046, 214] on icon "button" at bounding box center [1044, 213] width 11 height 11
click at [652, 111] on link "Stratos Model Selection Form" at bounding box center [669, 113] width 156 height 44
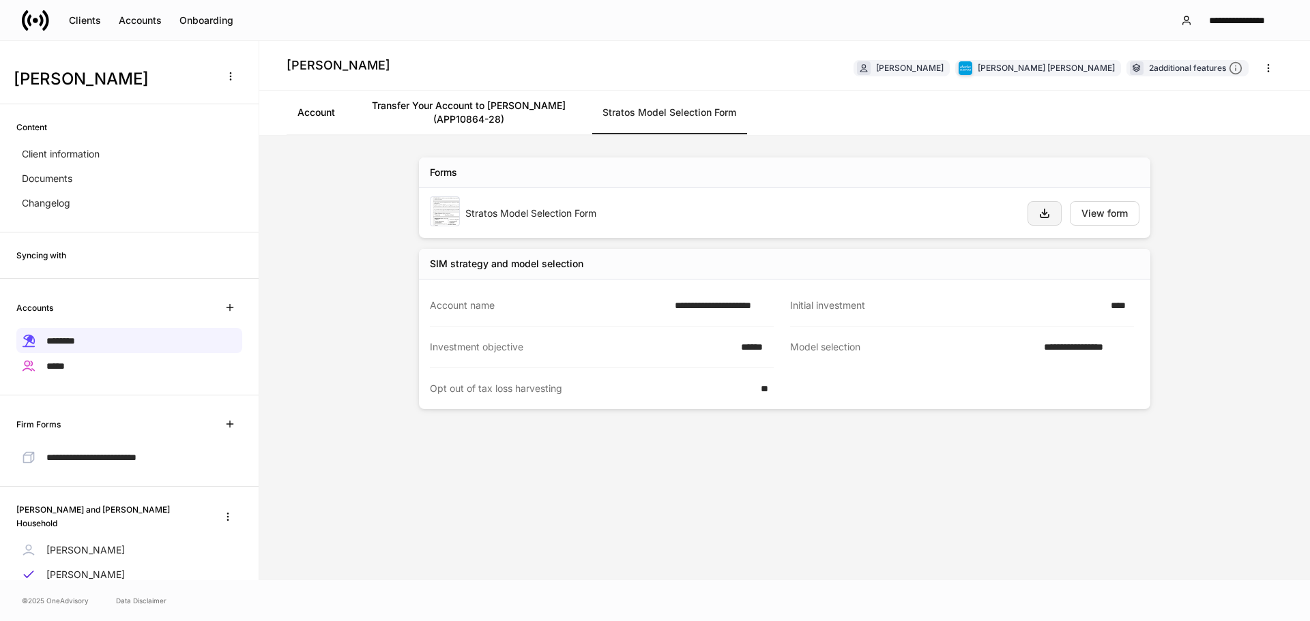
click at [1048, 217] on icon "button" at bounding box center [1044, 213] width 8 height 8
drag, startPoint x: 313, startPoint y: 117, endPoint x: 530, endPoint y: 125, distance: 217.0
click at [313, 117] on link "Account" at bounding box center [315, 113] width 59 height 44
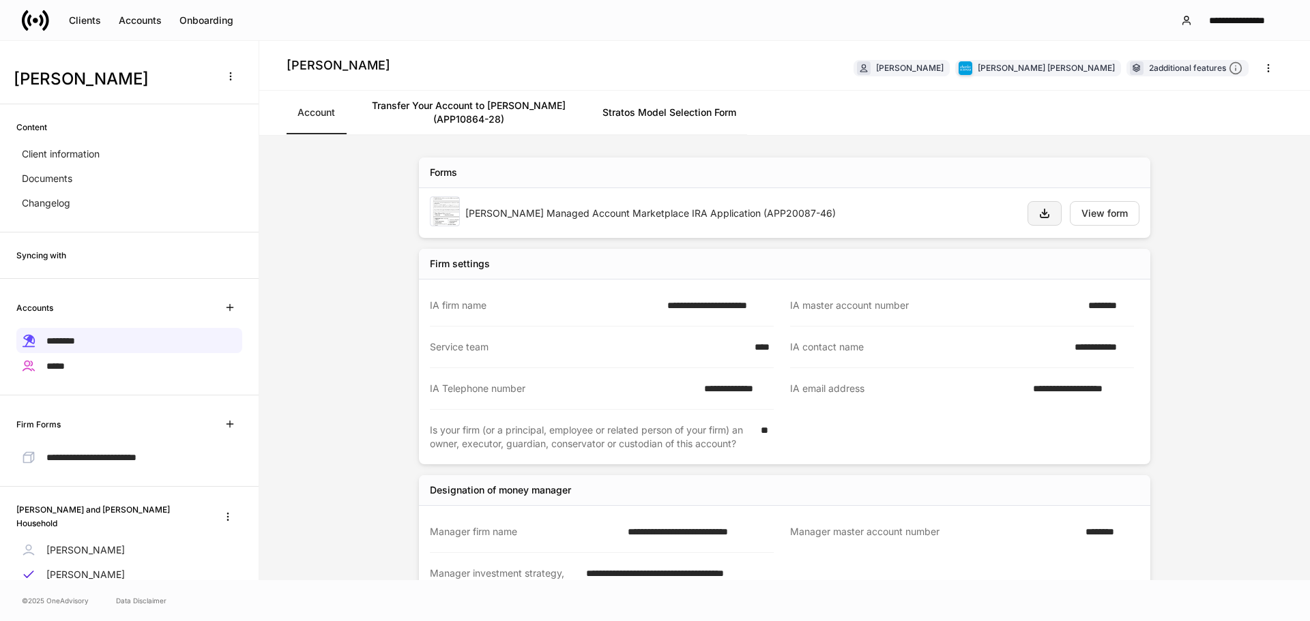
click at [1039, 216] on icon "button" at bounding box center [1044, 213] width 11 height 11
drag, startPoint x: 198, startPoint y: 15, endPoint x: 214, endPoint y: 25, distance: 18.4
click at [198, 16] on div "Onboarding" at bounding box center [206, 21] width 54 height 10
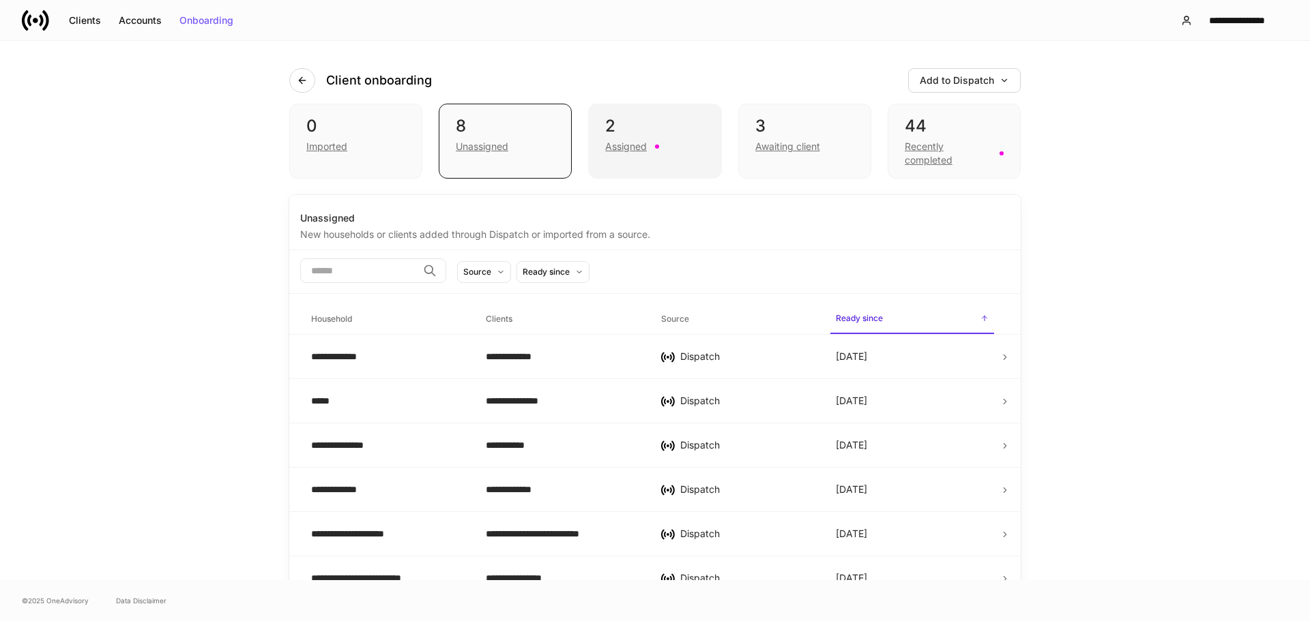
click at [652, 136] on div "2" at bounding box center [654, 126] width 99 height 22
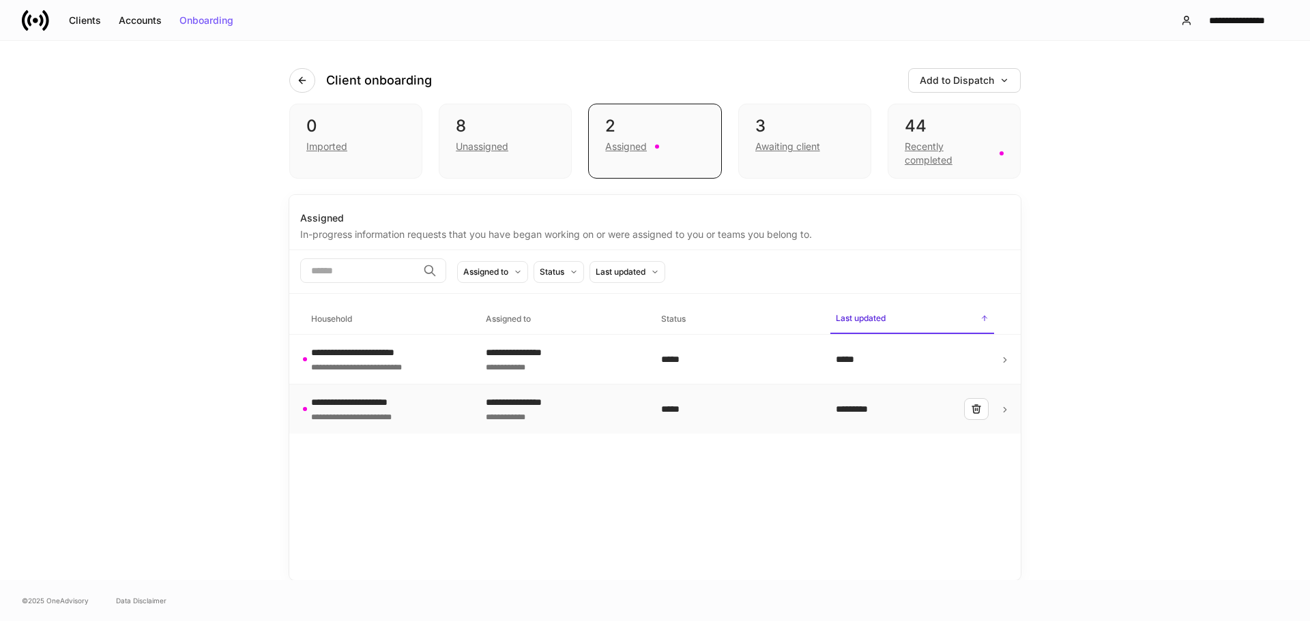
click at [413, 395] on td "**********" at bounding box center [387, 410] width 175 height 50
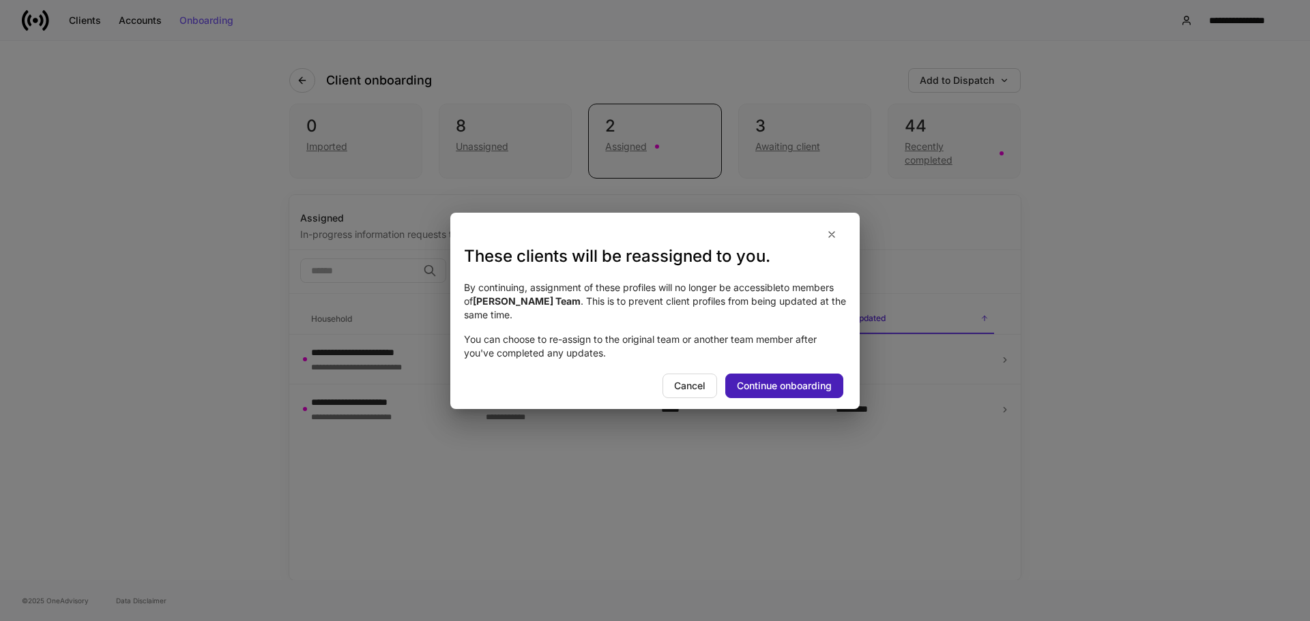
click at [827, 395] on button "Continue onboarding" at bounding box center [784, 386] width 118 height 25
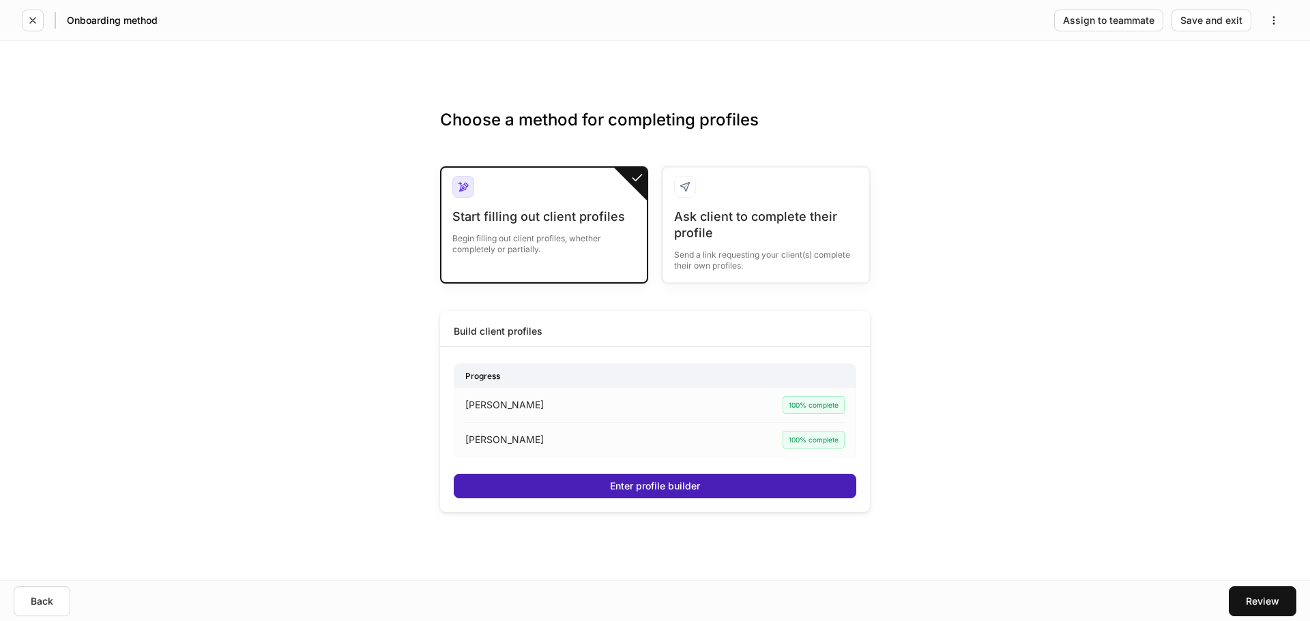
click at [734, 488] on button "Enter profile builder" at bounding box center [655, 486] width 402 height 25
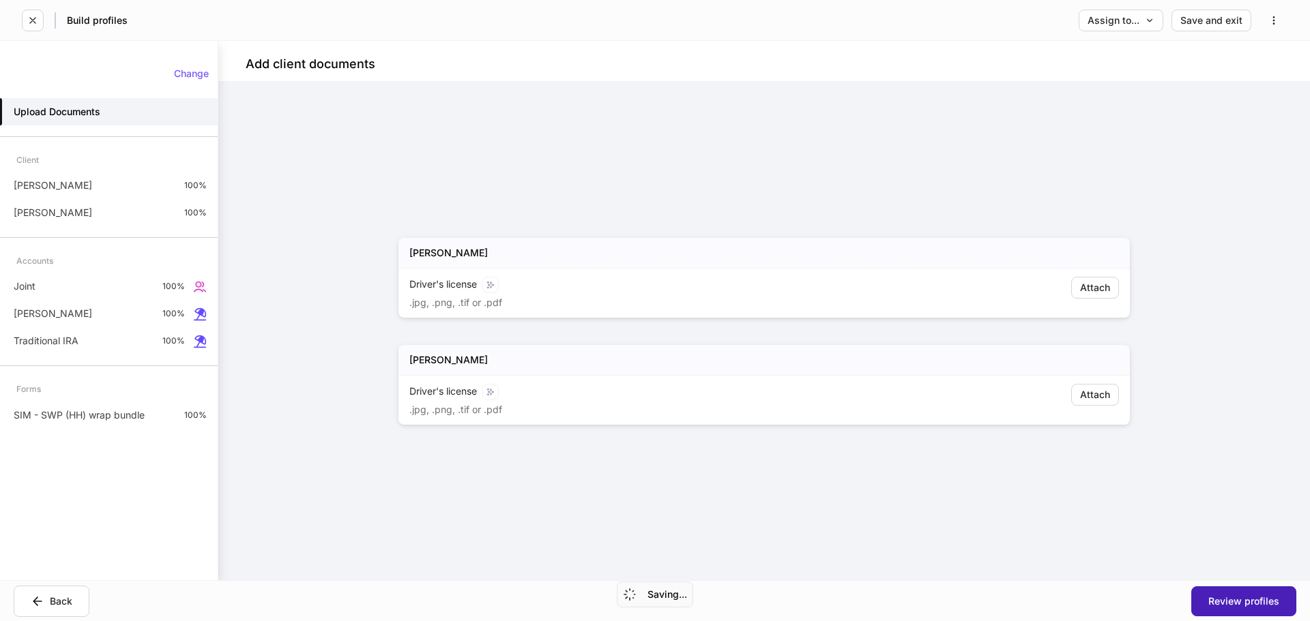
click at [1222, 587] on button "Review profiles" at bounding box center [1243, 602] width 105 height 30
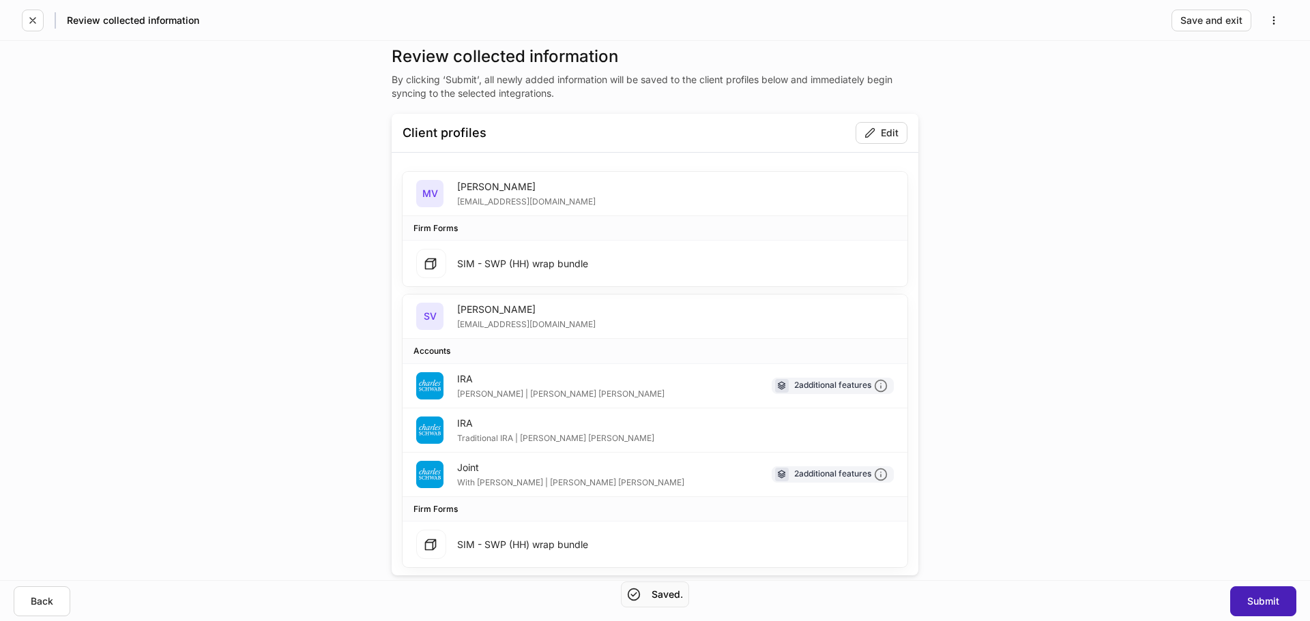
click at [1261, 594] on button "Submit" at bounding box center [1263, 602] width 66 height 30
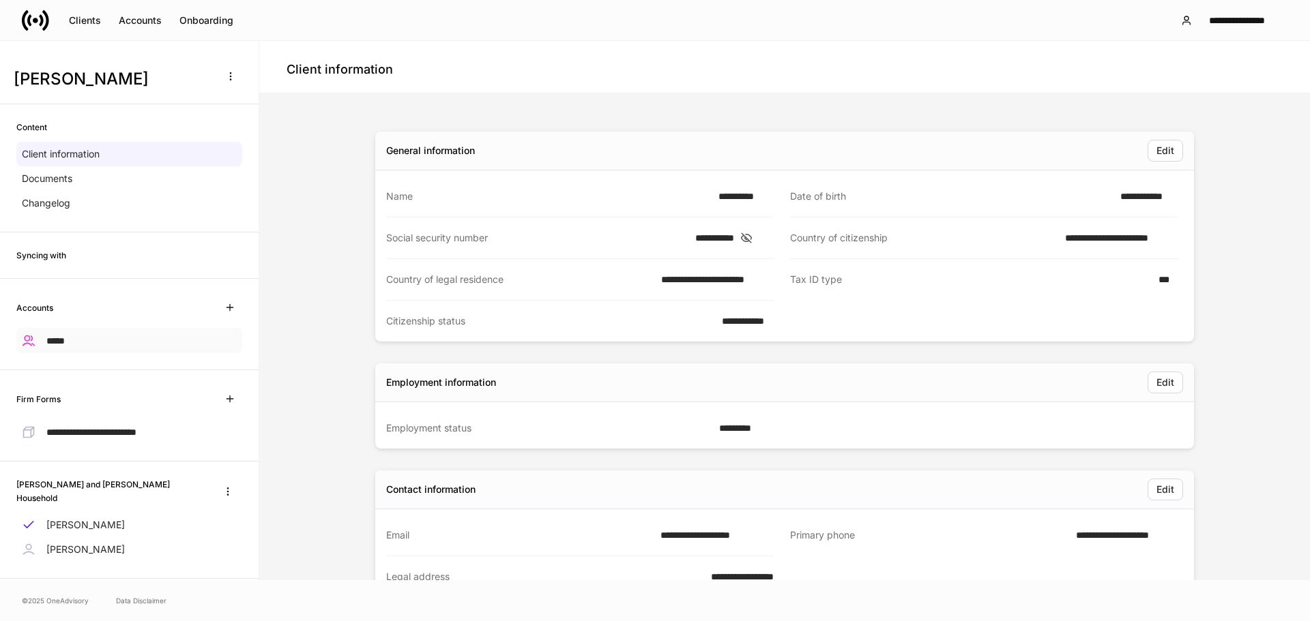
click at [93, 340] on div "*****" at bounding box center [129, 340] width 226 height 25
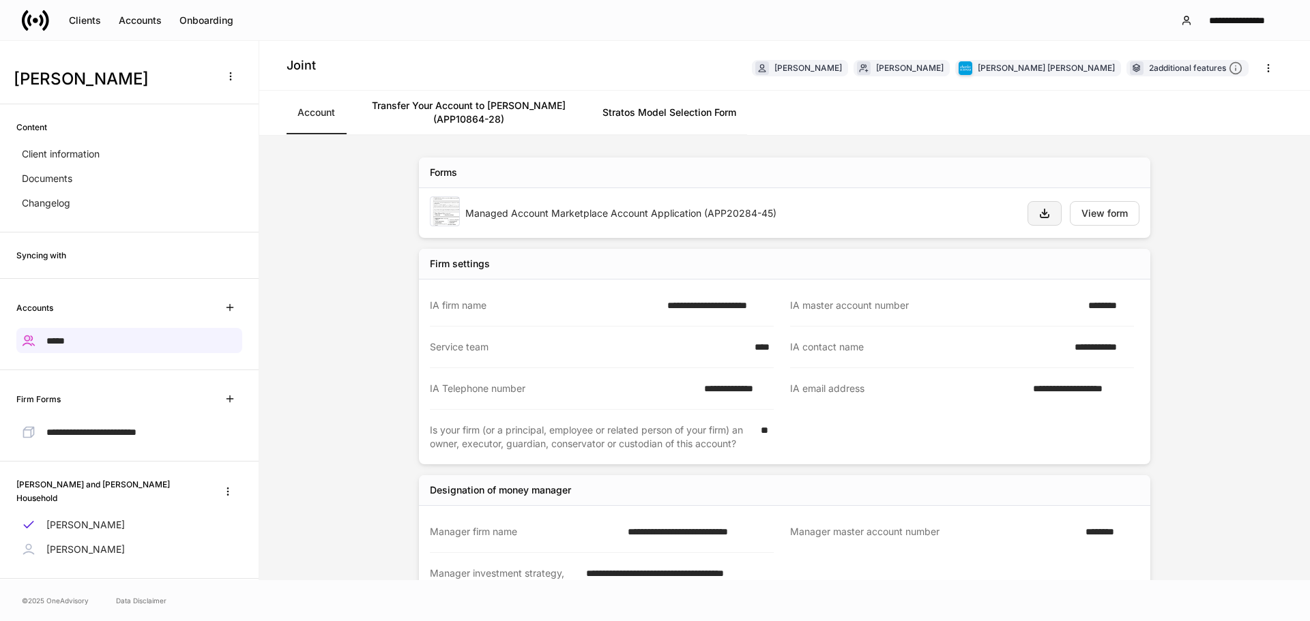
click at [1043, 213] on icon "button" at bounding box center [1044, 213] width 11 height 11
click at [469, 106] on link "Transfer Your Account to [PERSON_NAME] (APP10864-28)" at bounding box center [469, 113] width 246 height 44
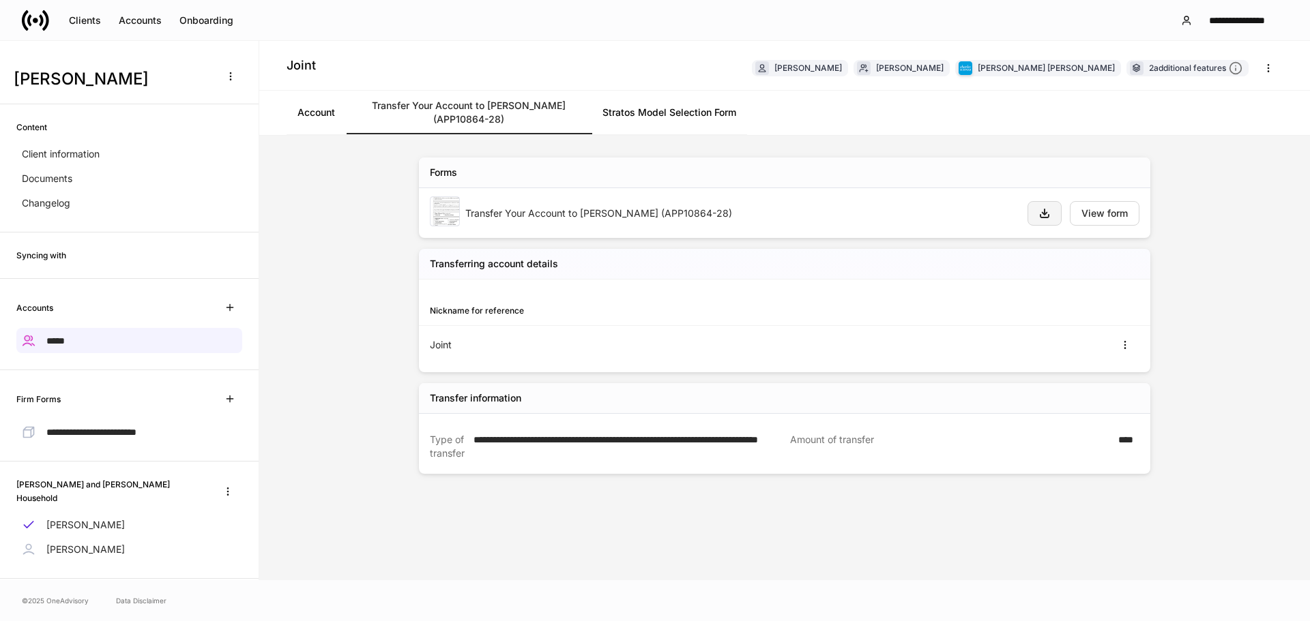
click at [1050, 211] on button "button" at bounding box center [1044, 213] width 34 height 25
click at [703, 117] on link "Stratos Model Selection Form" at bounding box center [669, 113] width 156 height 44
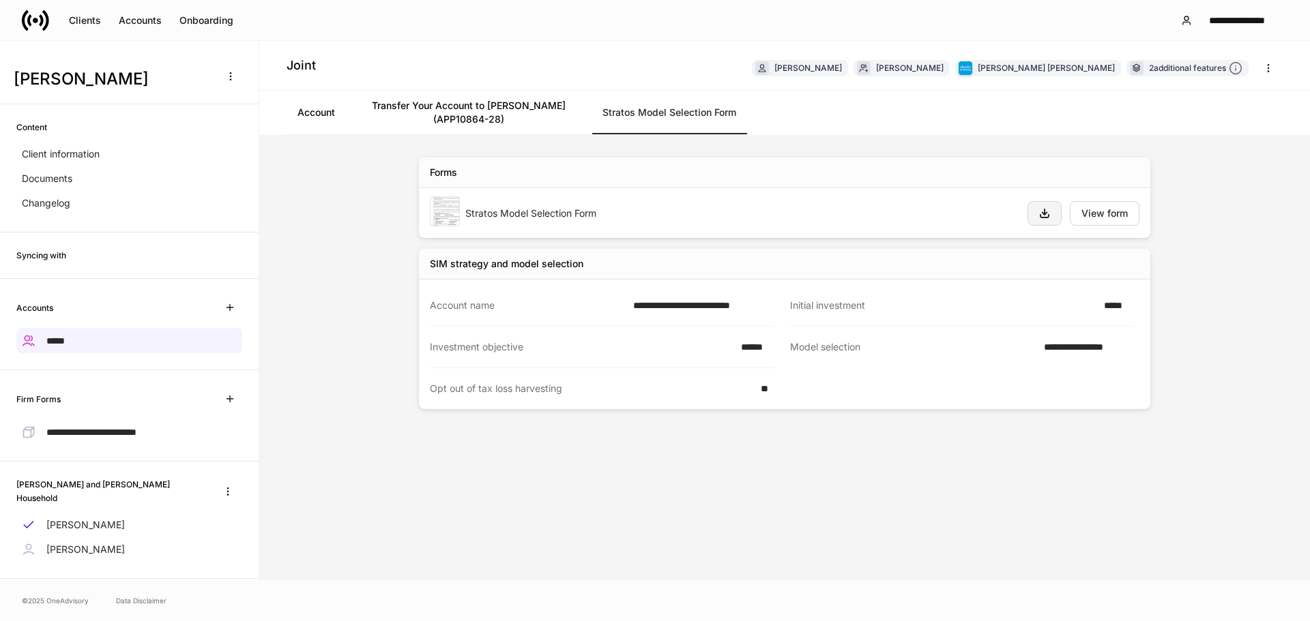
click at [1050, 212] on button "button" at bounding box center [1044, 213] width 34 height 25
click at [104, 543] on p "[PERSON_NAME]" at bounding box center [85, 550] width 78 height 14
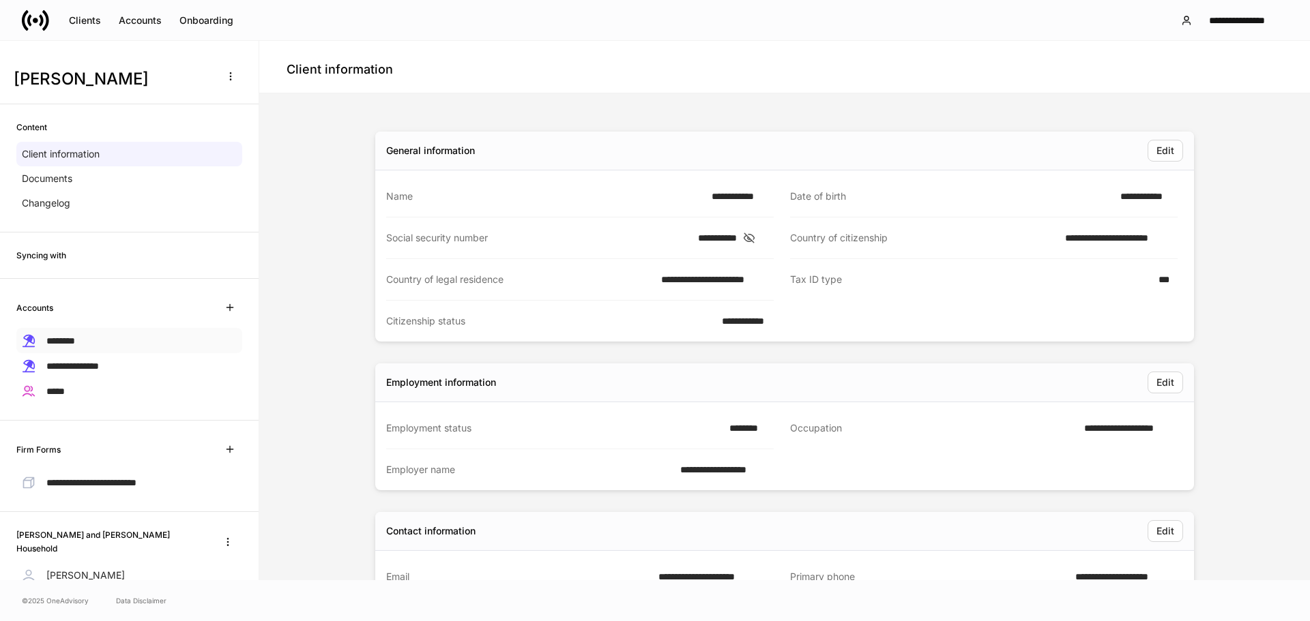
click at [75, 344] on span "********" at bounding box center [60, 341] width 29 height 10
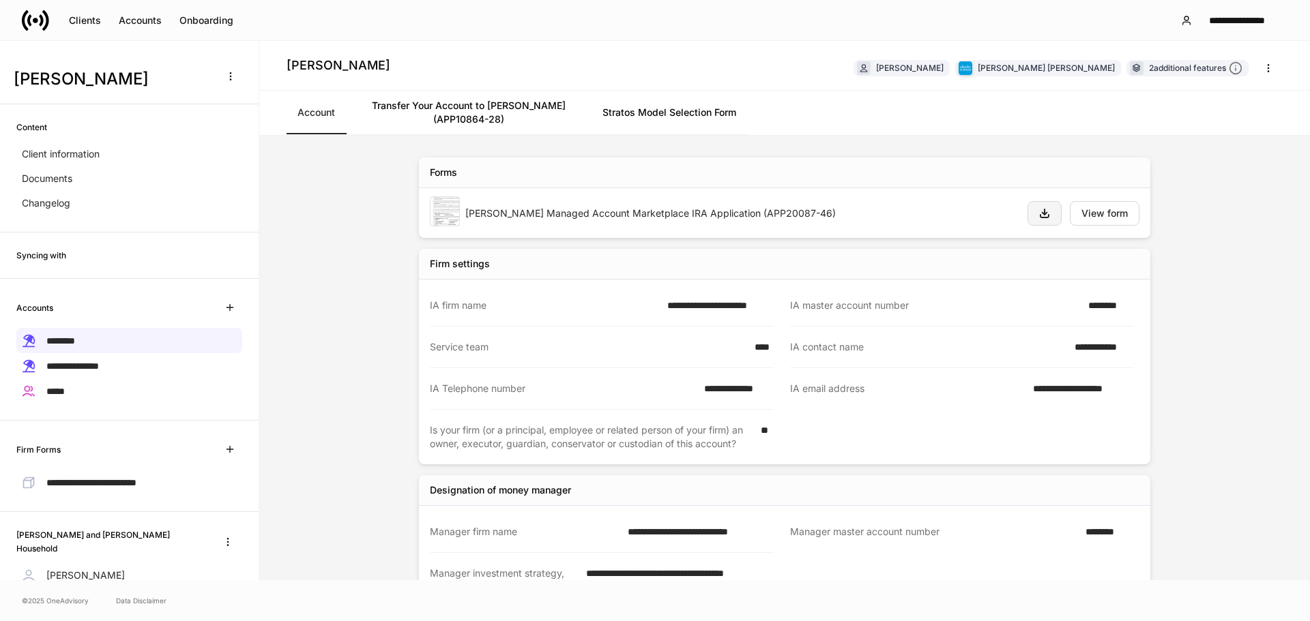
click at [1043, 215] on icon "button" at bounding box center [1044, 213] width 8 height 8
click at [455, 106] on link "Transfer Your Account to [PERSON_NAME] (APP10864-28)" at bounding box center [469, 113] width 246 height 44
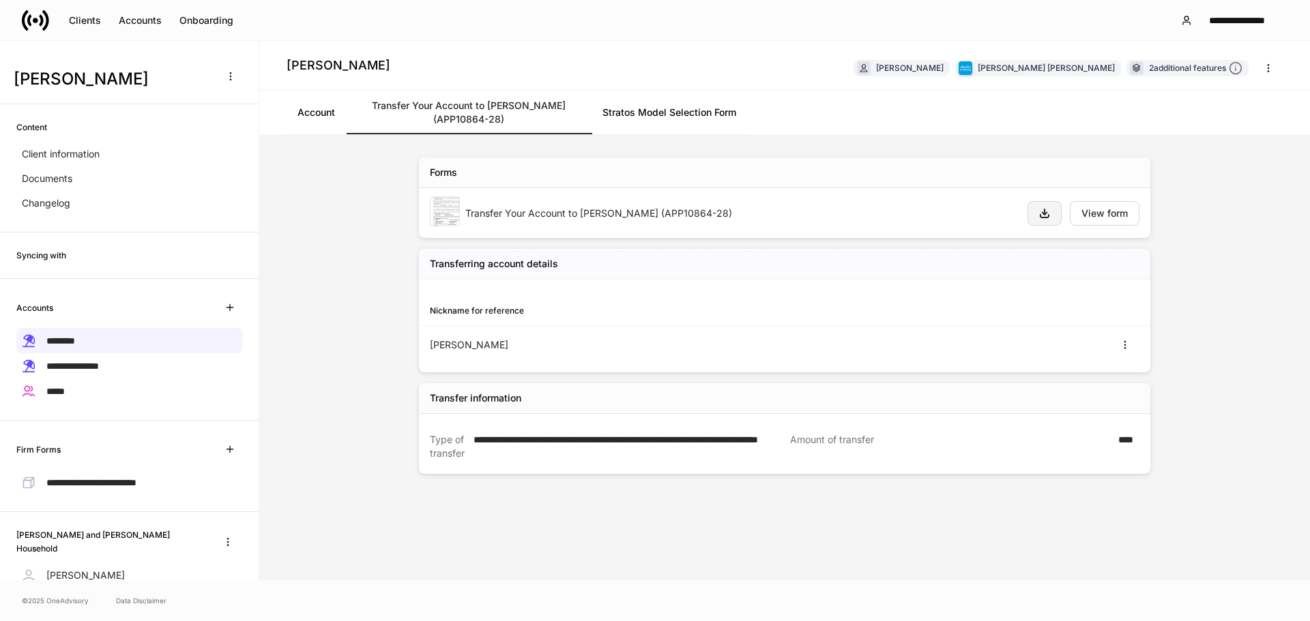
click at [1047, 212] on icon "button" at bounding box center [1044, 213] width 8 height 8
click at [647, 111] on link "Stratos Model Selection Form" at bounding box center [669, 113] width 156 height 44
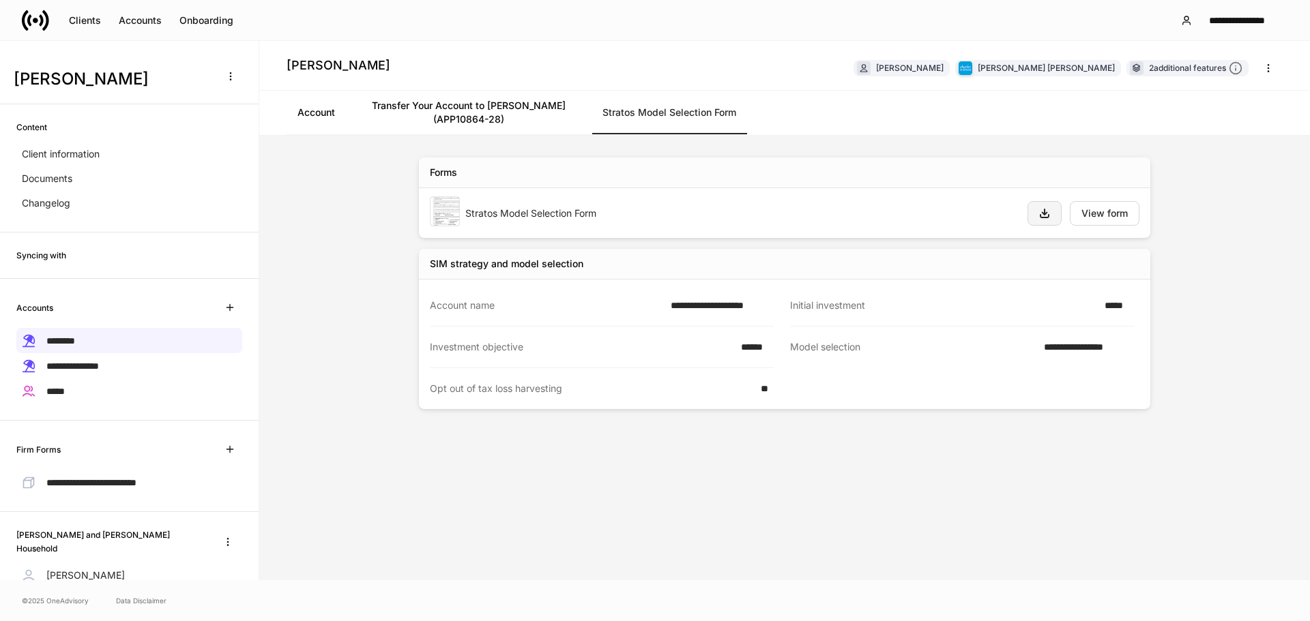
click at [1053, 209] on button "button" at bounding box center [1044, 213] width 34 height 25
drag, startPoint x: 74, startPoint y: 368, endPoint x: 108, endPoint y: 364, distance: 33.7
click at [74, 368] on span "**********" at bounding box center [72, 367] width 53 height 10
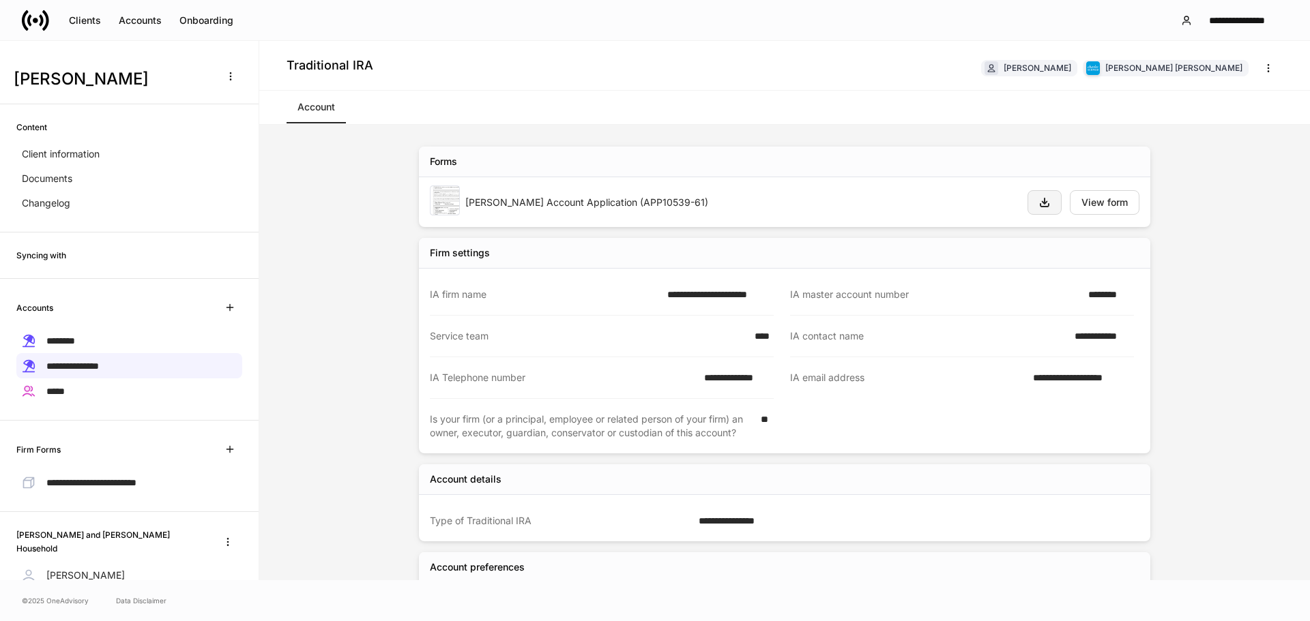
click at [1039, 203] on icon "button" at bounding box center [1044, 202] width 11 height 11
drag, startPoint x: 123, startPoint y: 387, endPoint x: 233, endPoint y: 384, distance: 109.9
click at [122, 387] on div "*****" at bounding box center [129, 391] width 226 height 25
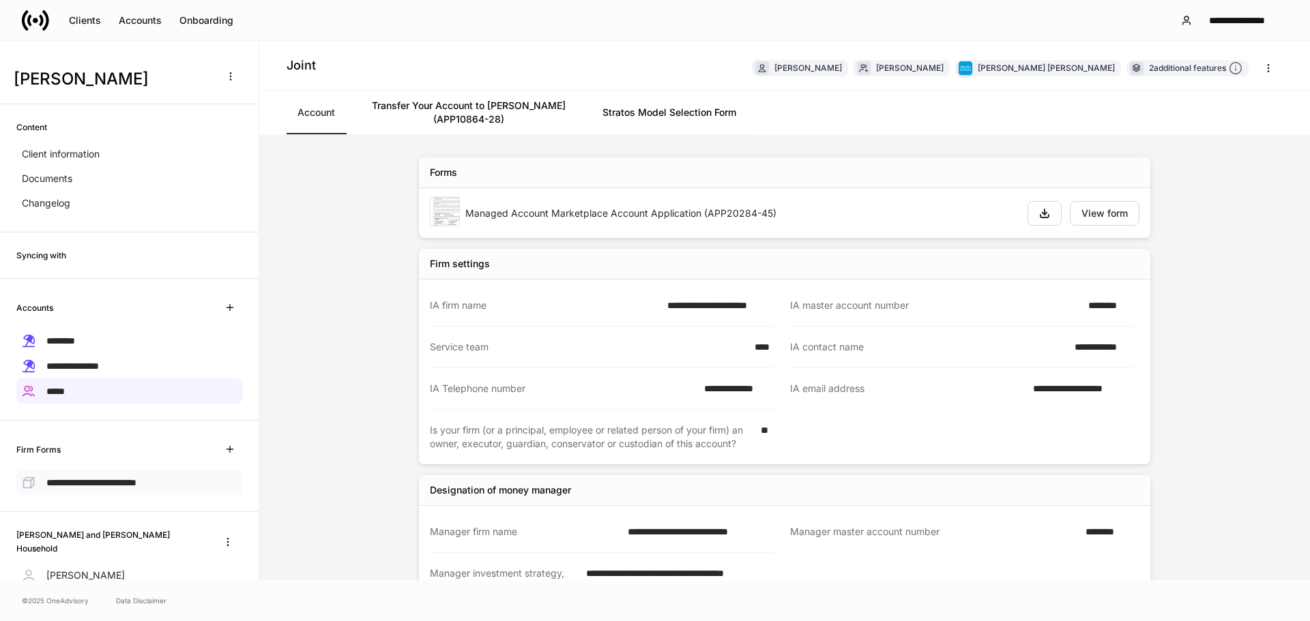
drag, startPoint x: 85, startPoint y: 480, endPoint x: 98, endPoint y: 484, distance: 14.1
click at [85, 480] on span "**********" at bounding box center [91, 483] width 90 height 10
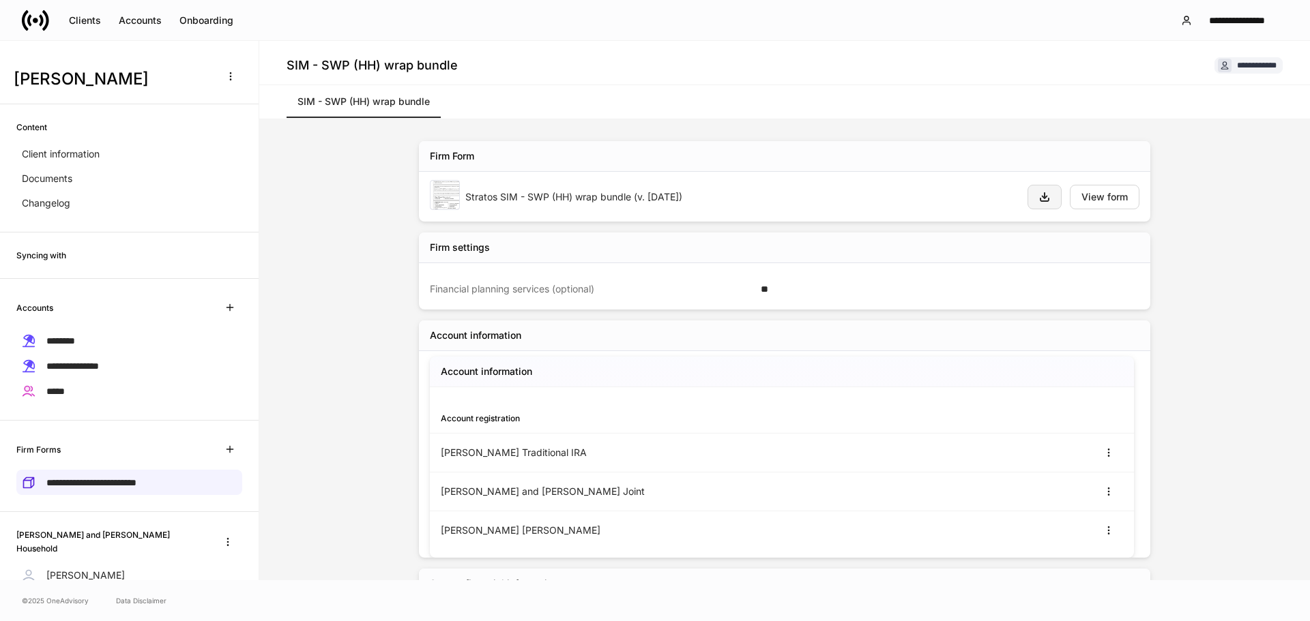
click at [1044, 198] on icon "button" at bounding box center [1044, 197] width 8 height 8
click at [203, 16] on div "Onboarding" at bounding box center [206, 21] width 54 height 10
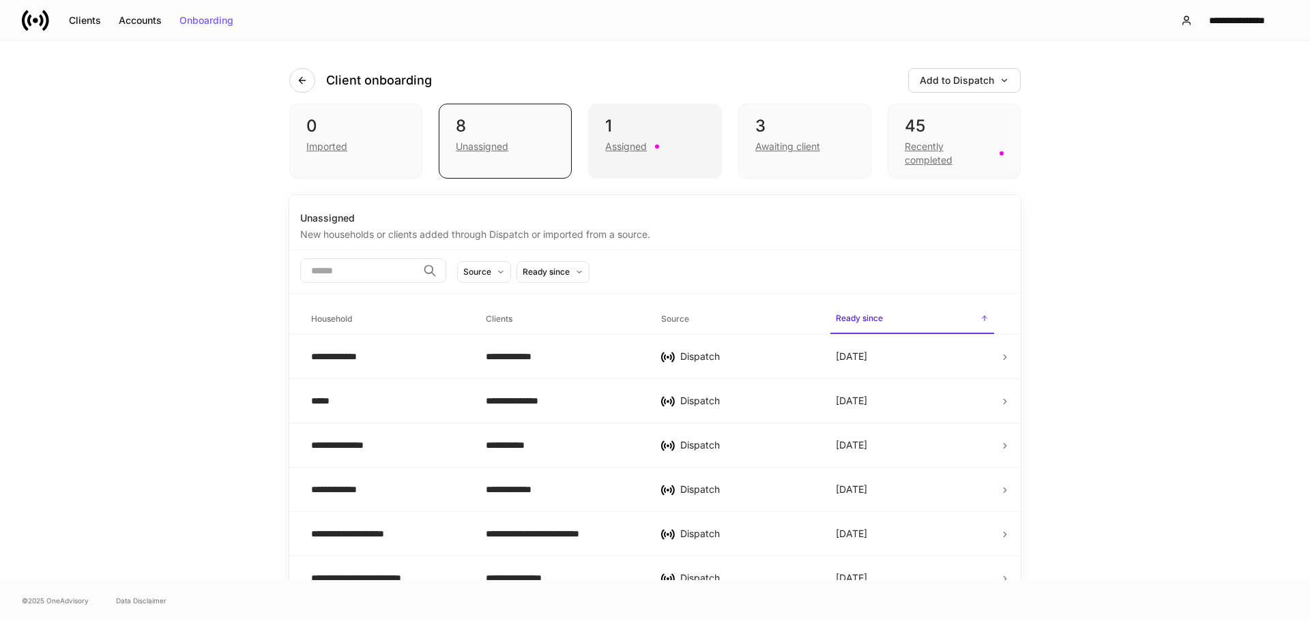
click at [628, 145] on div "Assigned" at bounding box center [626, 147] width 42 height 14
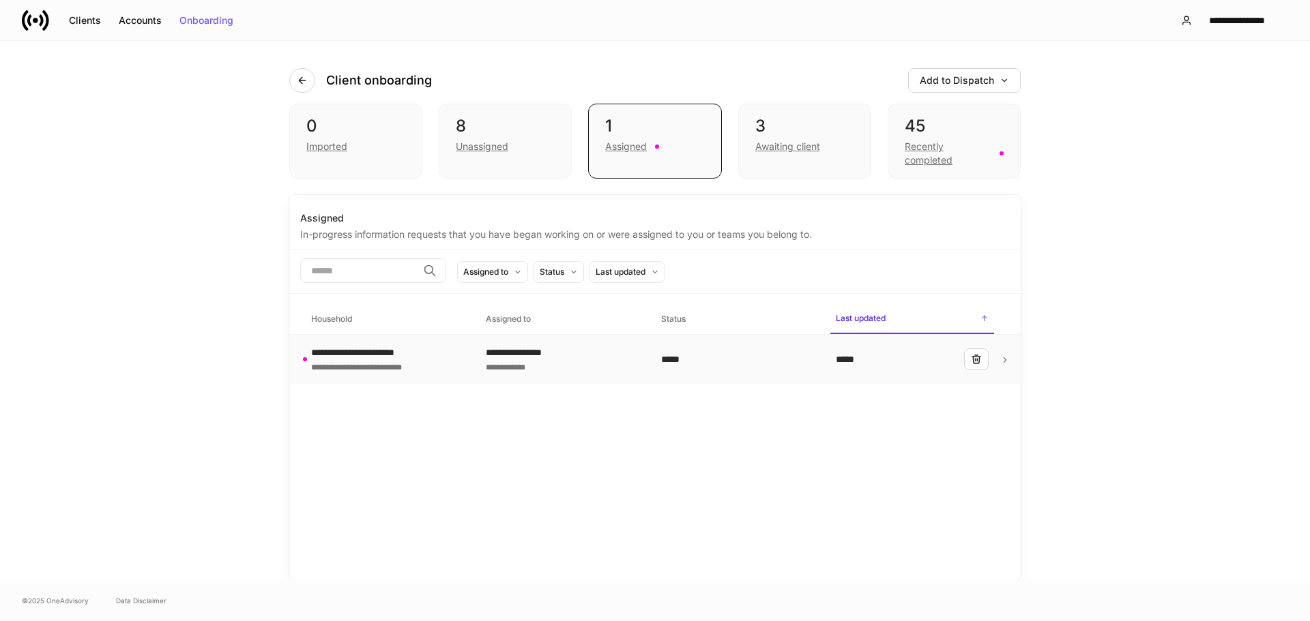
click at [415, 363] on div "**********" at bounding box center [368, 366] width 115 height 14
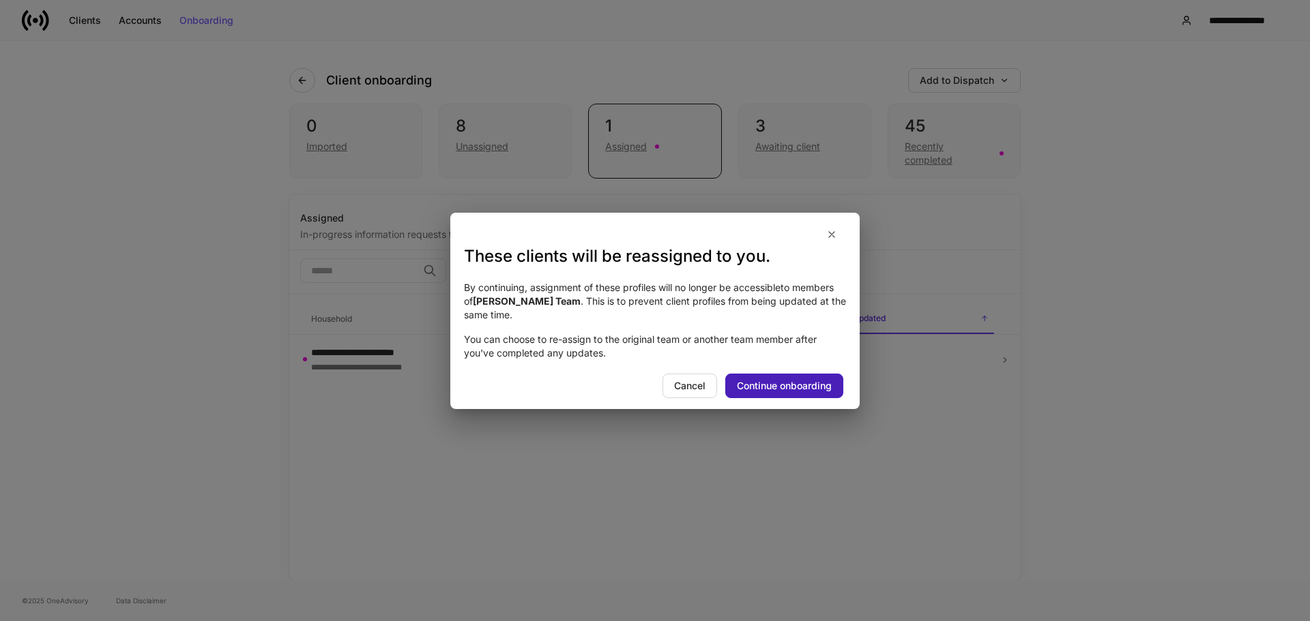
click at [820, 385] on div "Continue onboarding" at bounding box center [784, 386] width 95 height 10
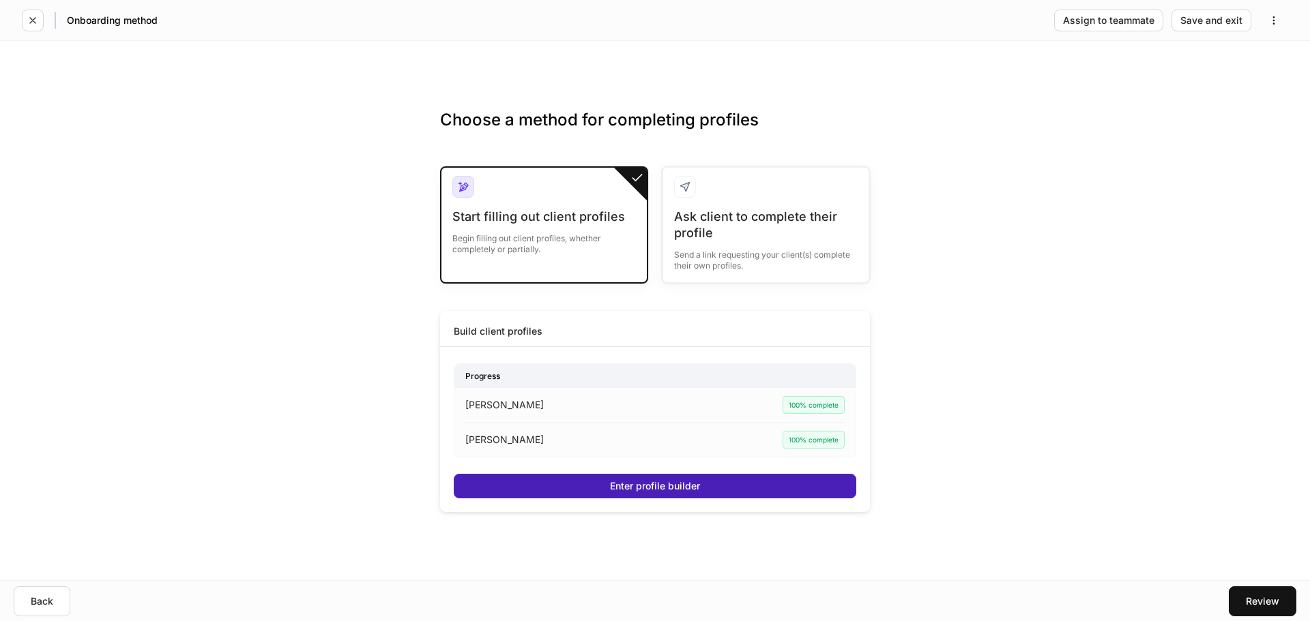
click at [671, 487] on div "Enter profile builder" at bounding box center [655, 487] width 90 height 10
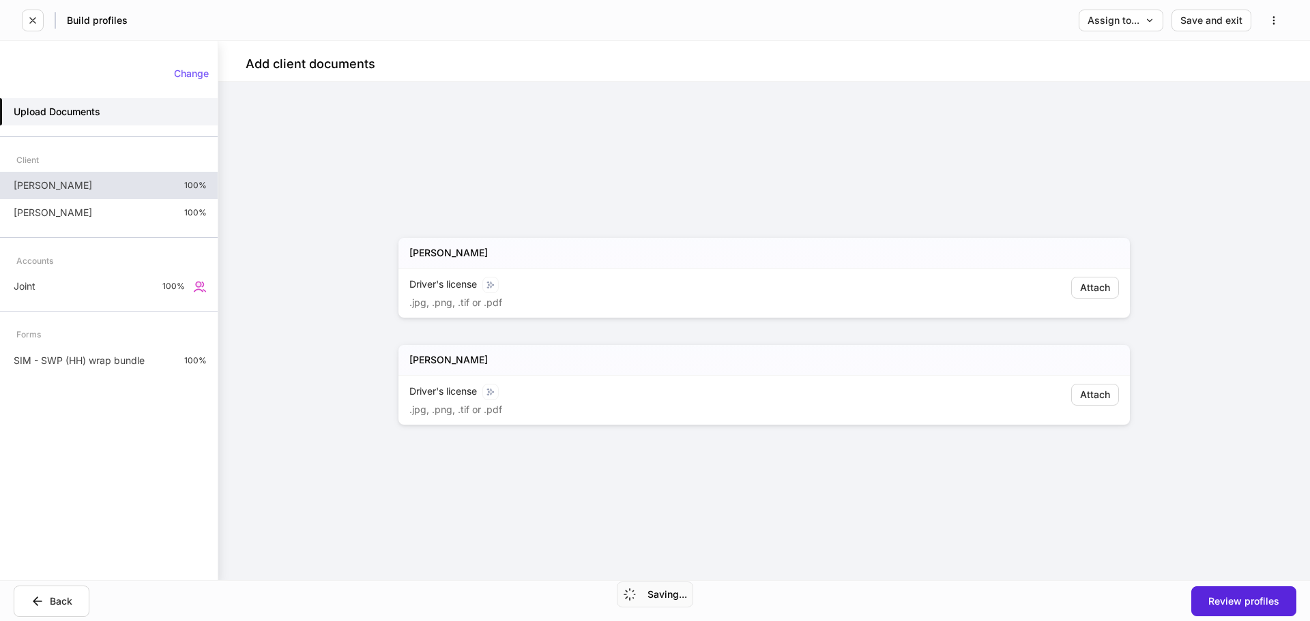
click at [81, 183] on div "[PERSON_NAME] 100%" at bounding box center [109, 185] width 218 height 27
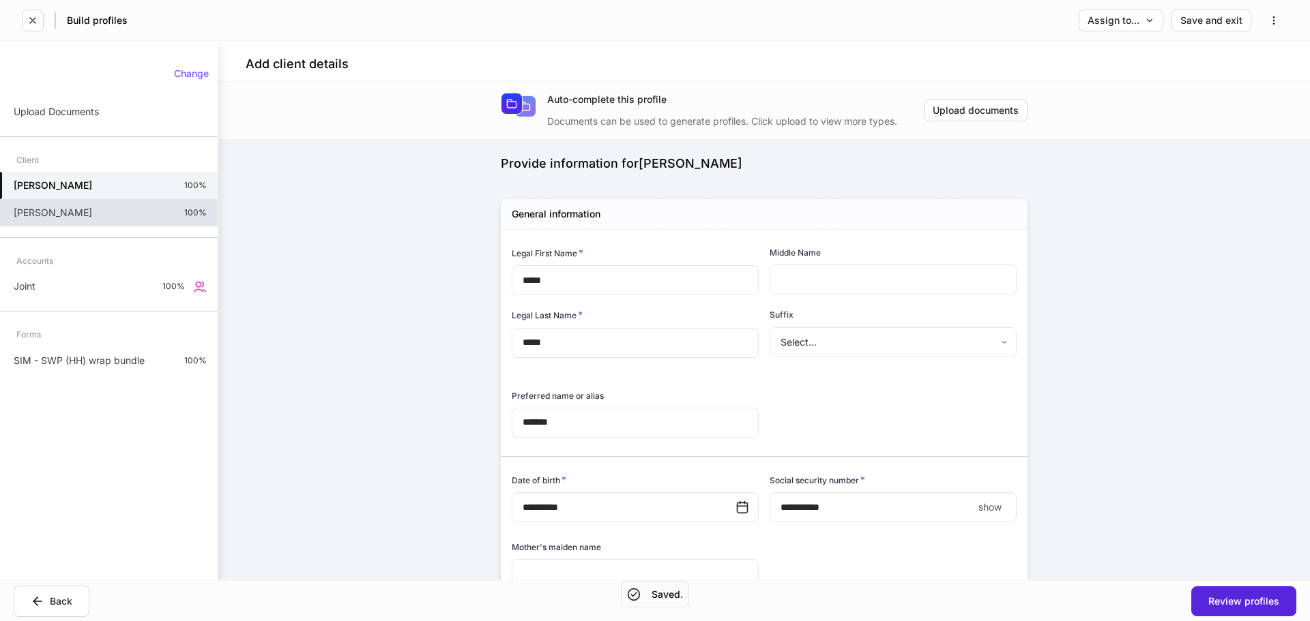
click at [81, 214] on div "[PERSON_NAME] 100%" at bounding box center [109, 212] width 218 height 27
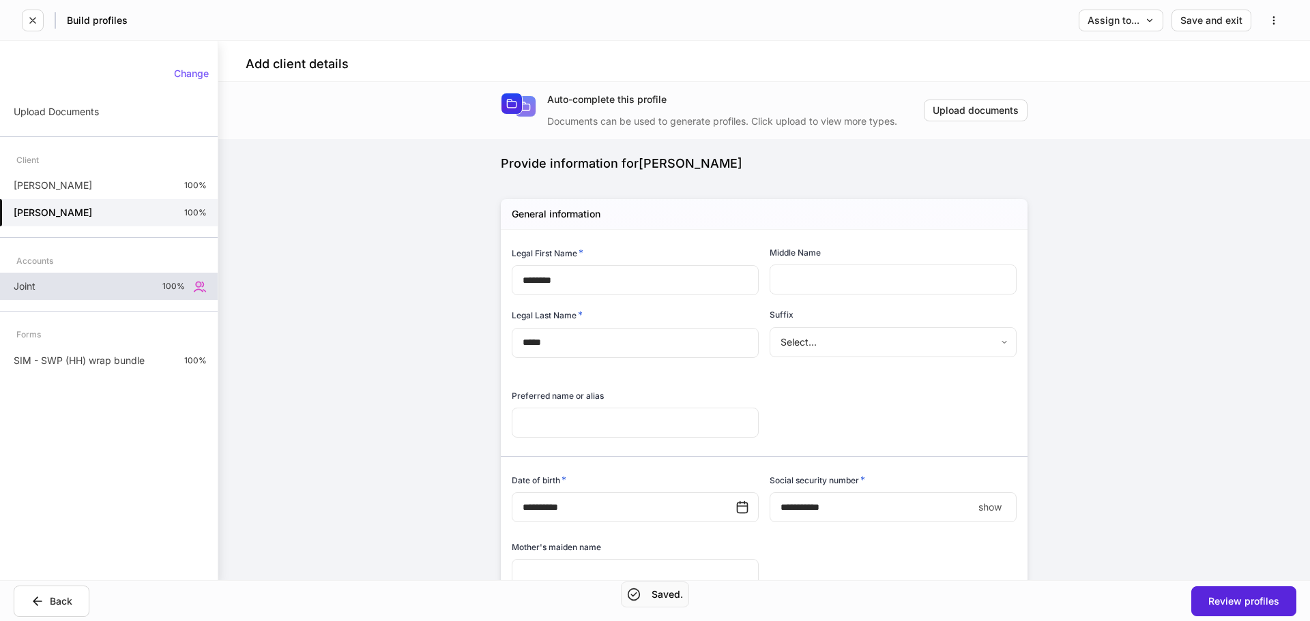
click at [61, 292] on div "Joint 100%" at bounding box center [109, 286] width 218 height 27
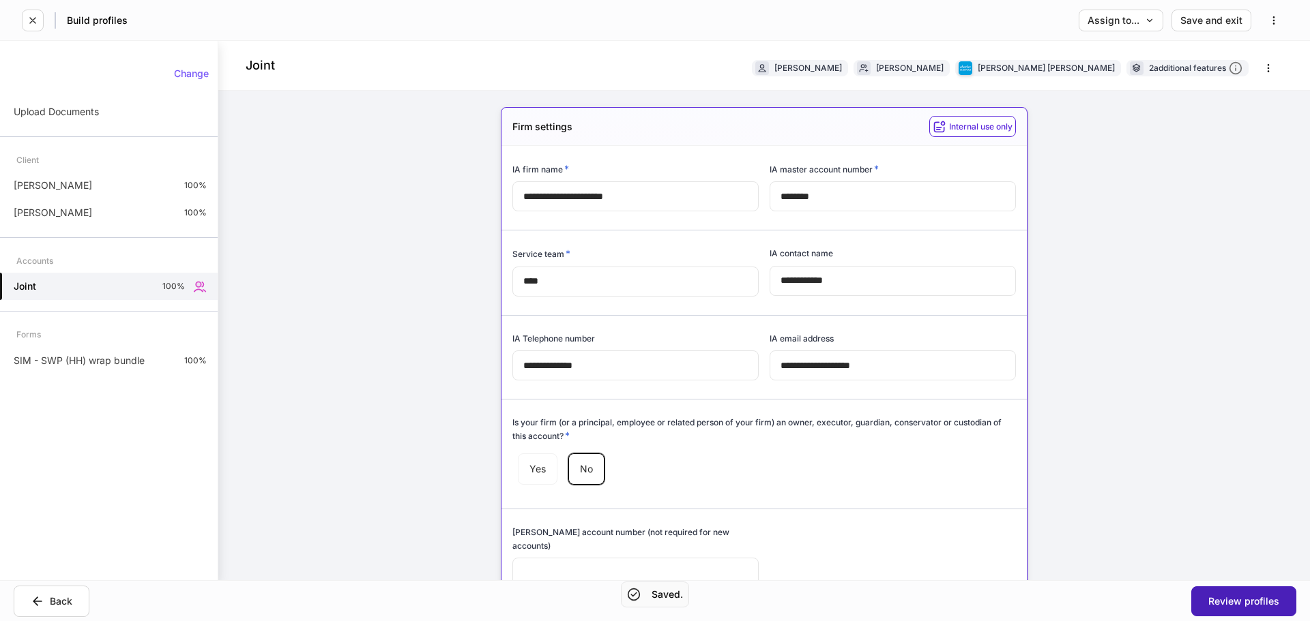
click at [1263, 599] on div "Review profiles" at bounding box center [1243, 602] width 71 height 10
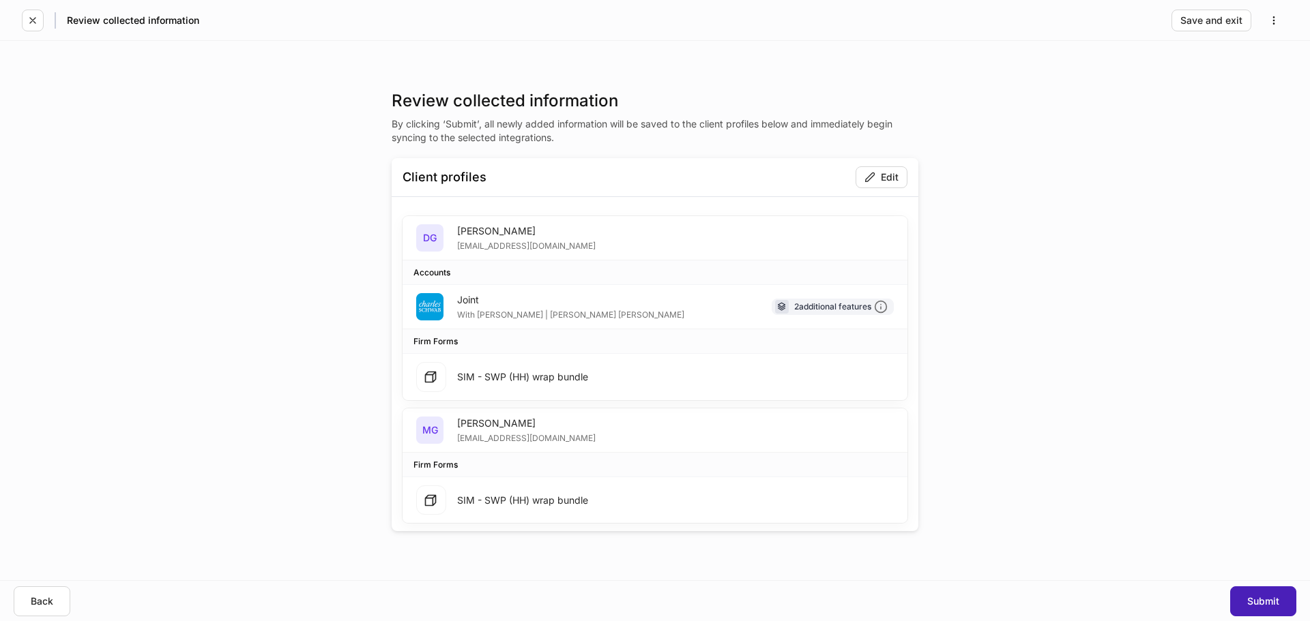
click at [1269, 600] on div "Submit" at bounding box center [1263, 602] width 32 height 10
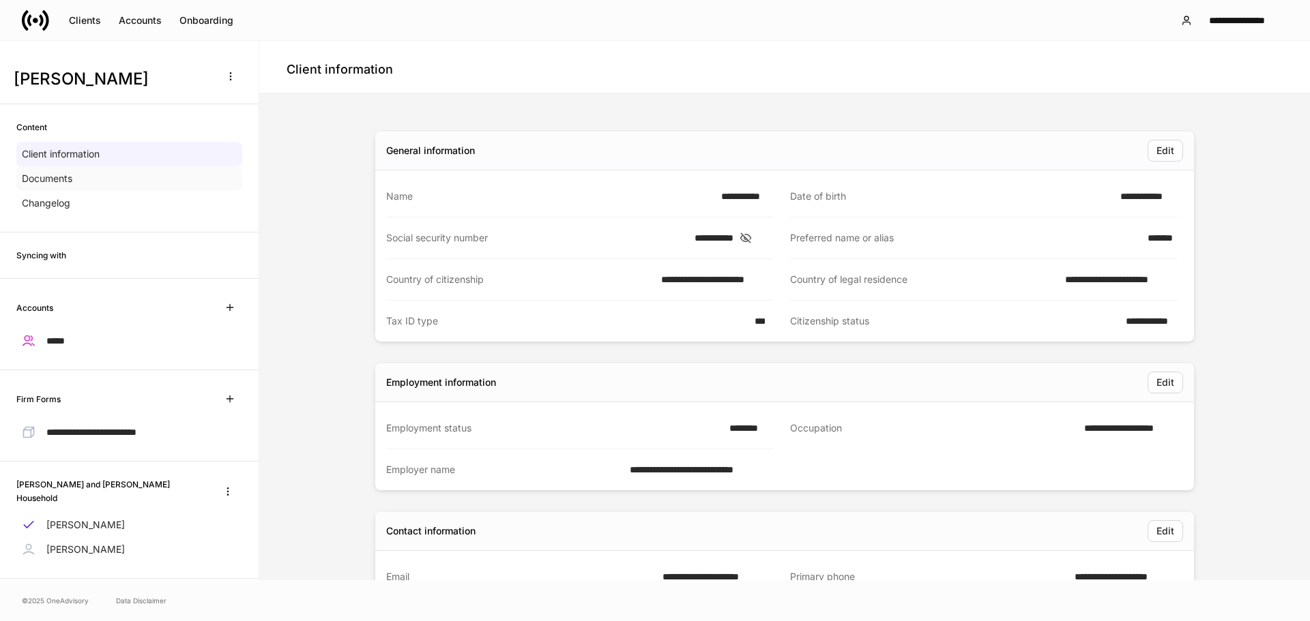
click at [68, 179] on p "Documents" at bounding box center [47, 179] width 50 height 14
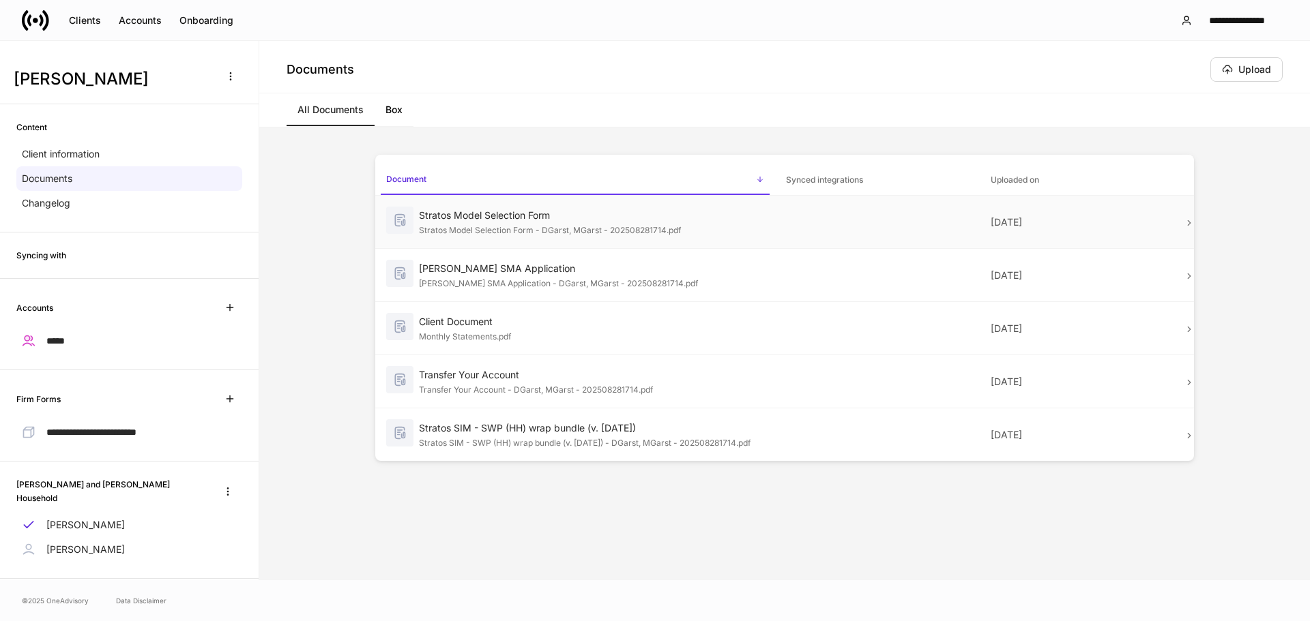
click at [834, 226] on td at bounding box center [877, 222] width 204 height 53
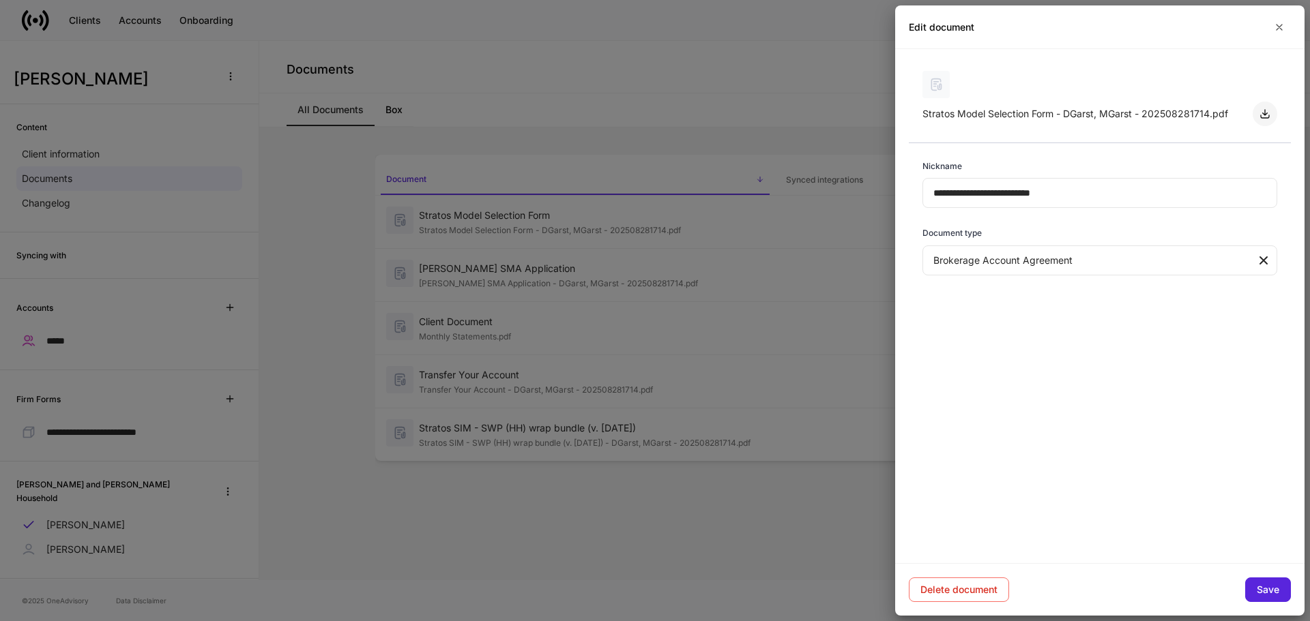
click at [1267, 113] on icon "button" at bounding box center [1265, 114] width 8 height 8
click at [661, 280] on div at bounding box center [655, 310] width 1310 height 621
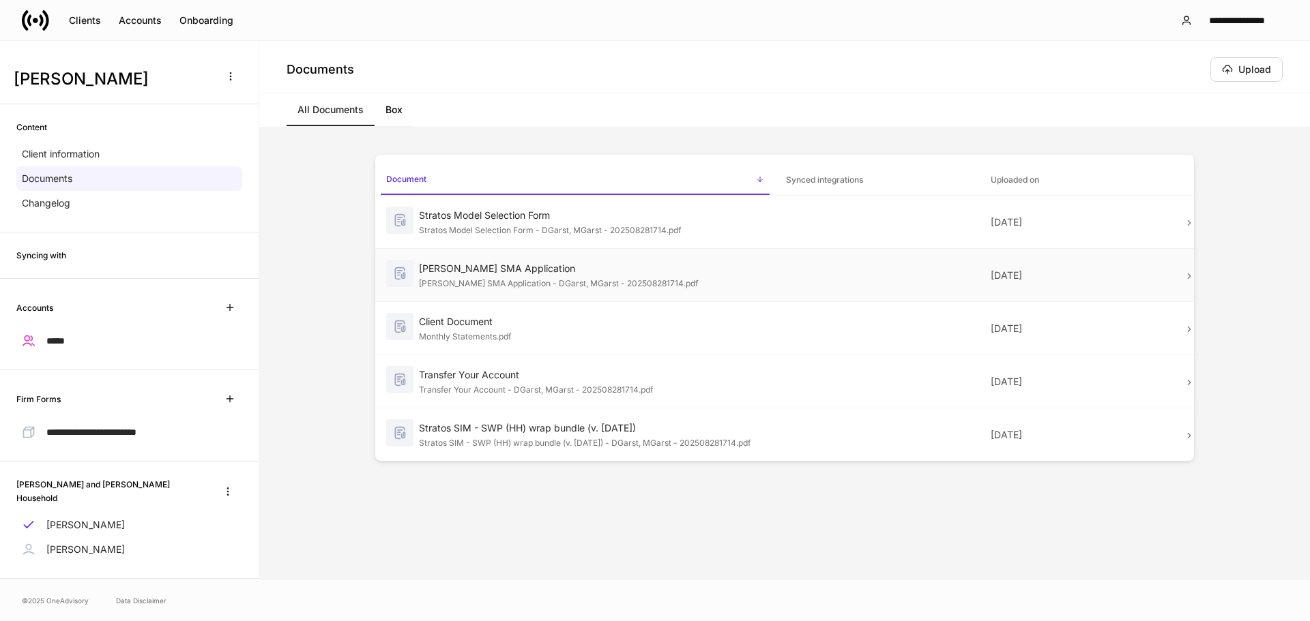
click at [877, 266] on td at bounding box center [877, 275] width 204 height 53
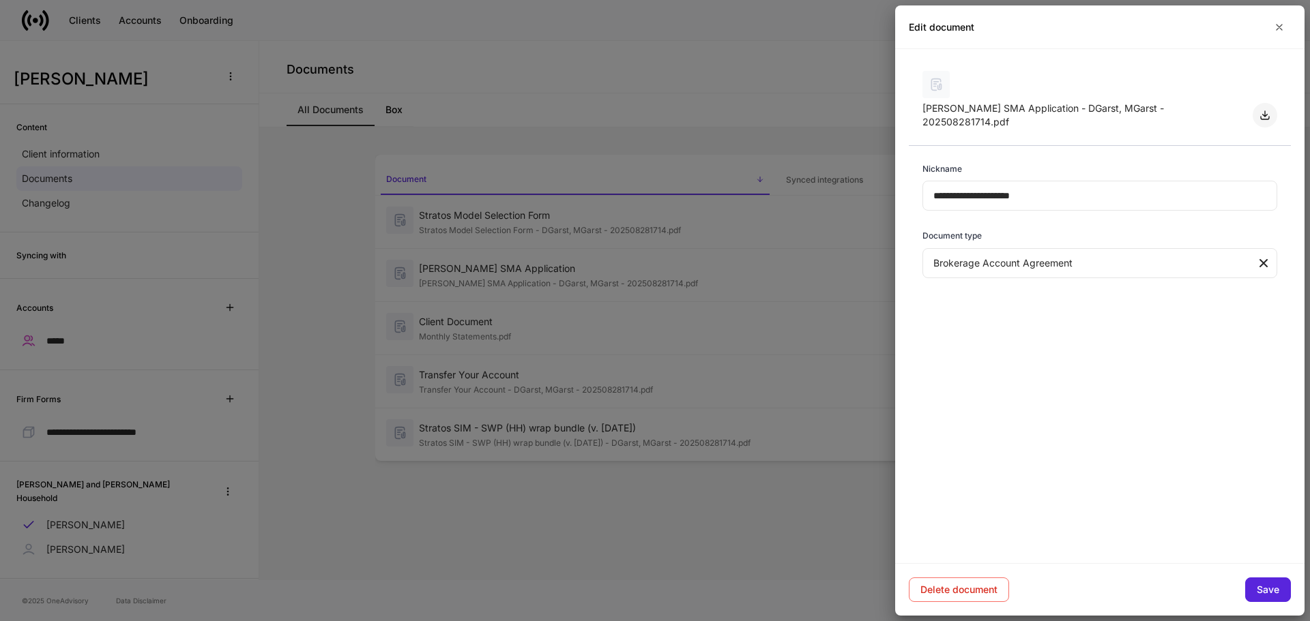
click at [1267, 108] on button "button" at bounding box center [1264, 115] width 25 height 25
click at [656, 385] on div at bounding box center [655, 310] width 1310 height 621
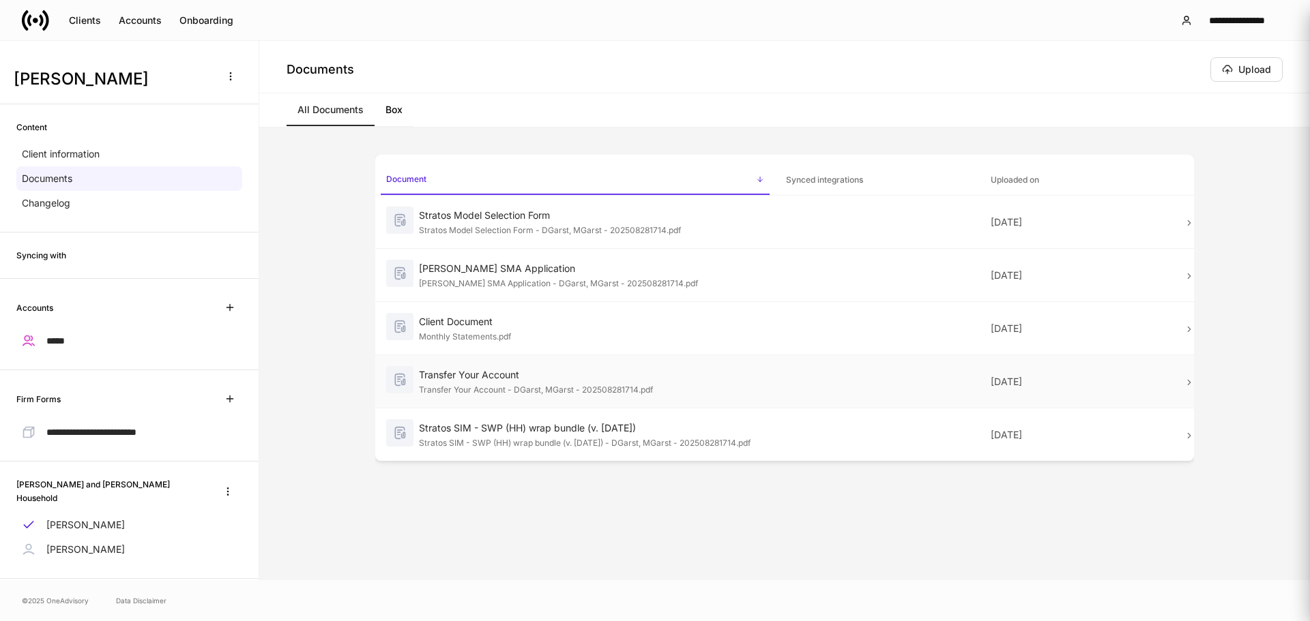
click at [662, 386] on div "Transfer Your Account - DGarst, MGarst - 202508281714.pdf" at bounding box center [591, 389] width 345 height 14
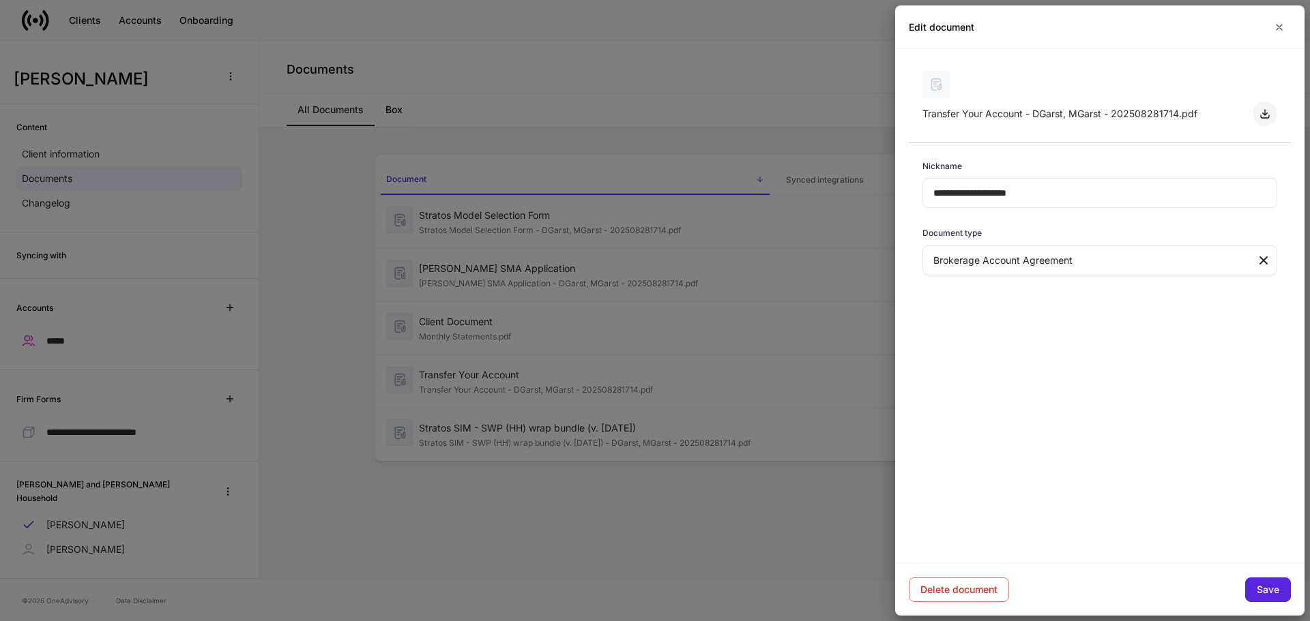
click at [1261, 110] on icon "button" at bounding box center [1264, 113] width 11 height 11
click at [649, 430] on div at bounding box center [655, 310] width 1310 height 621
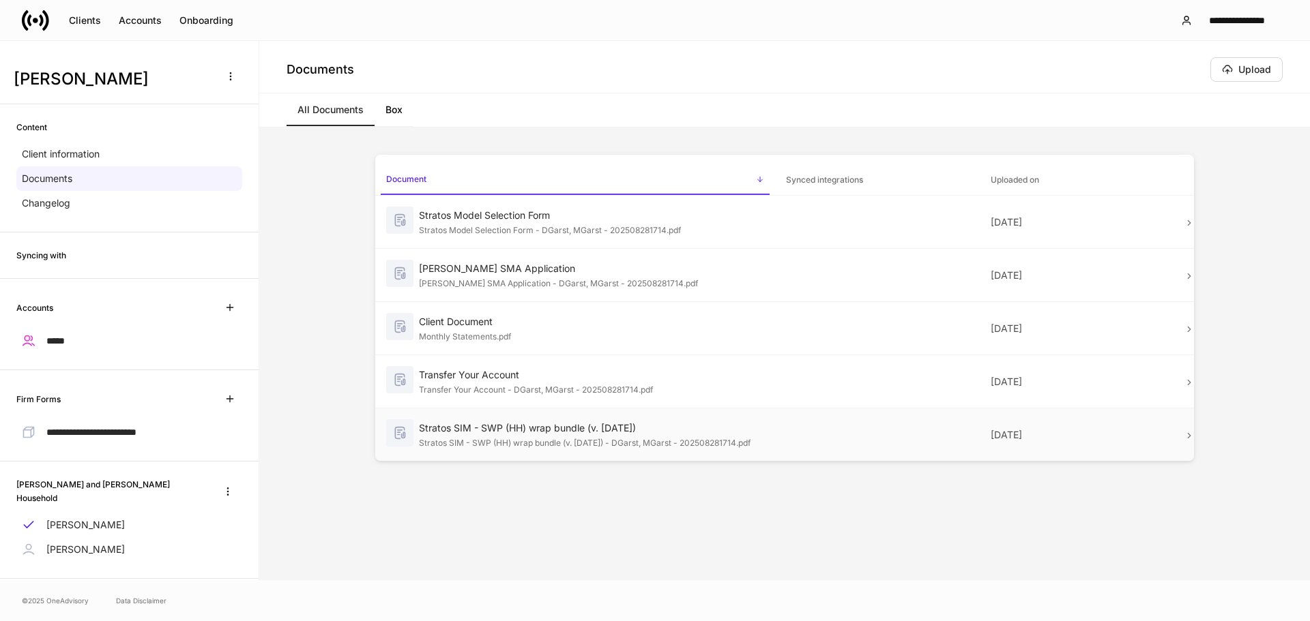
click at [701, 430] on div "Stratos SIM - SWP (HH) wrap bundle (v. [DATE])" at bounding box center [591, 429] width 345 height 14
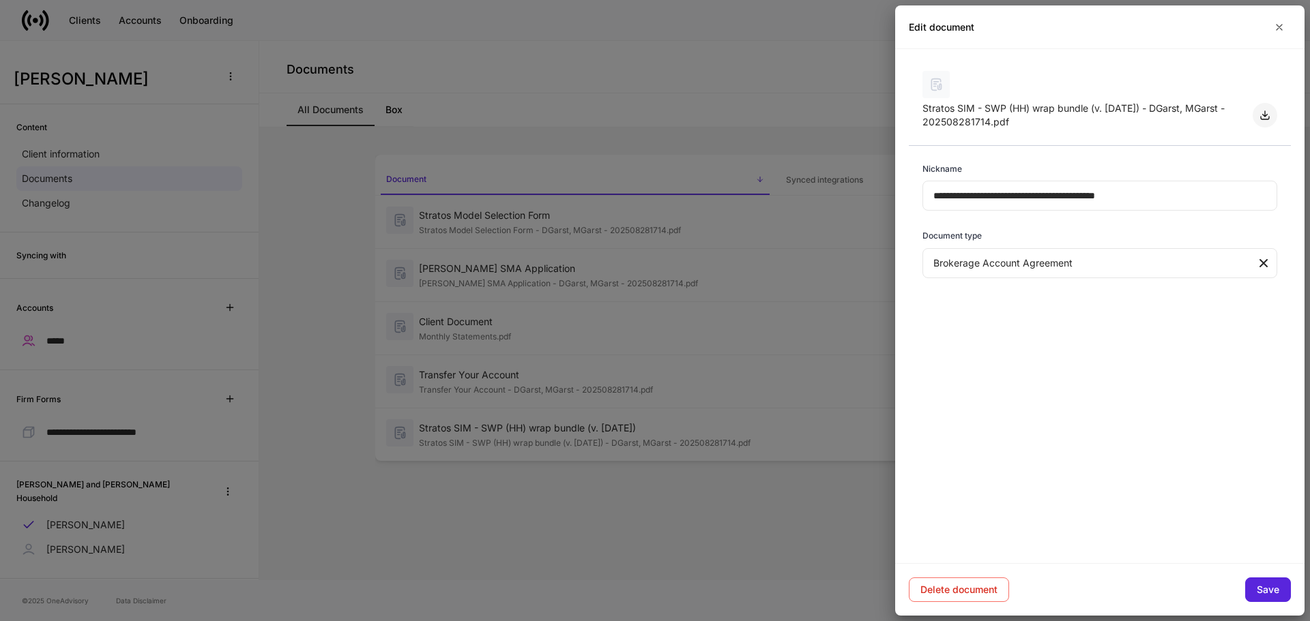
click at [1258, 115] on button "button" at bounding box center [1264, 115] width 25 height 25
click at [1283, 27] on icon "button" at bounding box center [1279, 27] width 11 height 11
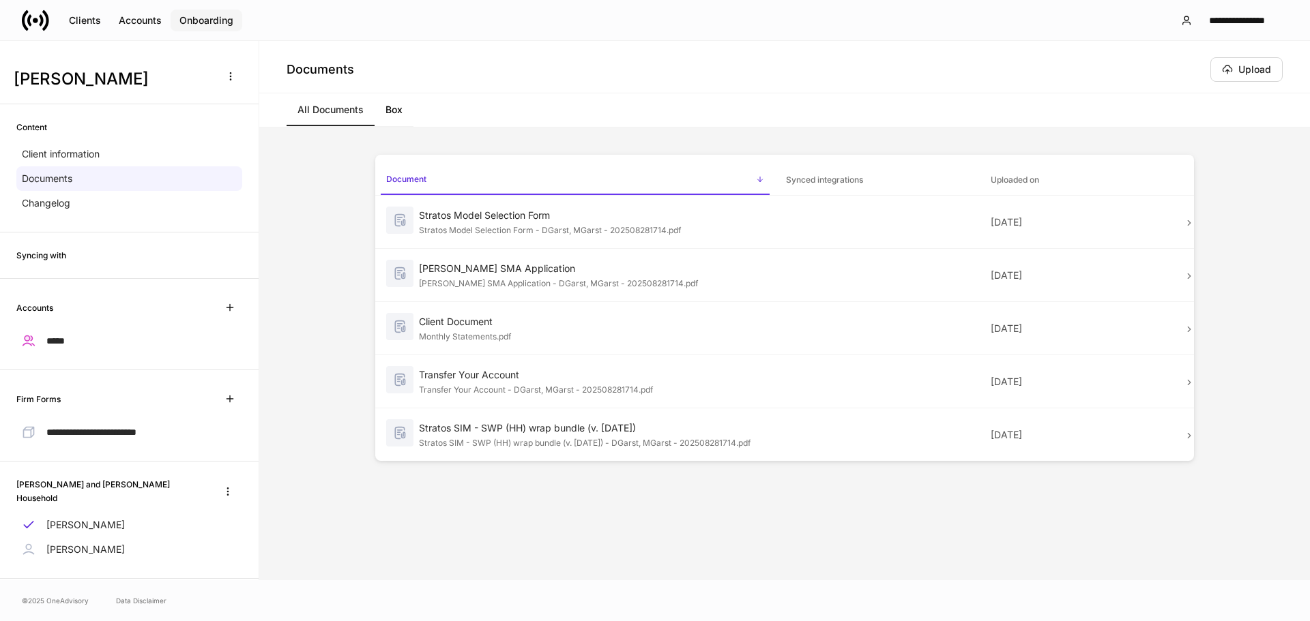
click at [222, 23] on div "Onboarding" at bounding box center [206, 21] width 54 height 10
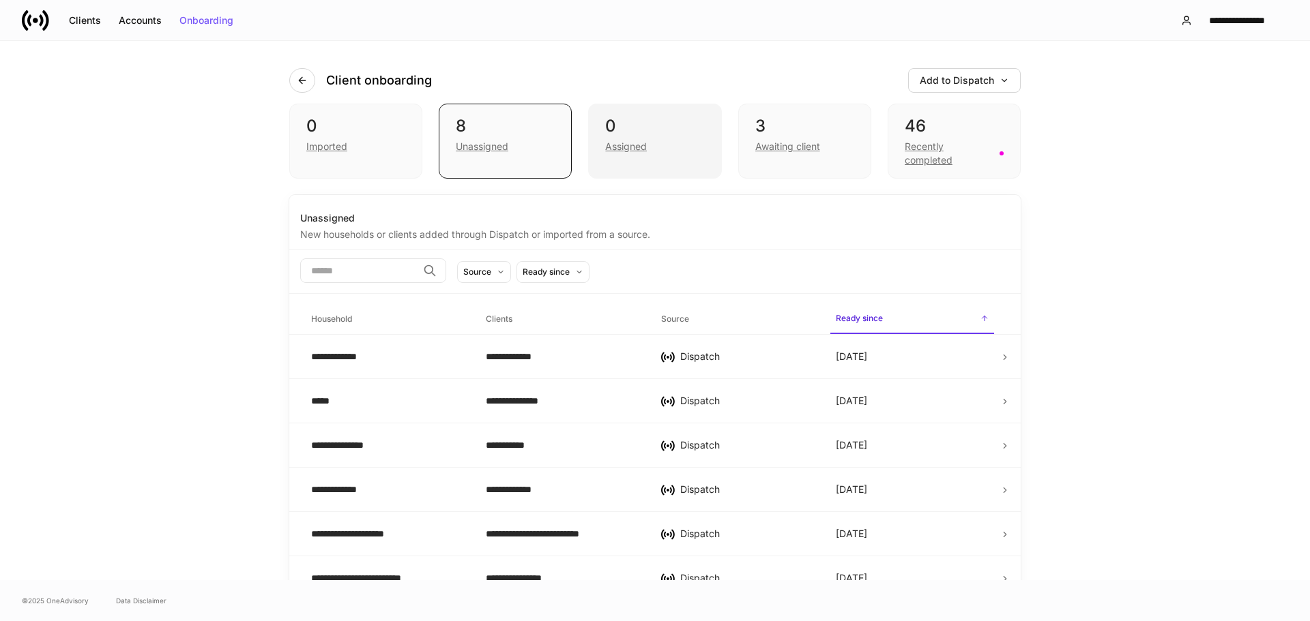
click at [625, 133] on div "0" at bounding box center [654, 126] width 99 height 22
